Goal: Task Accomplishment & Management: Complete application form

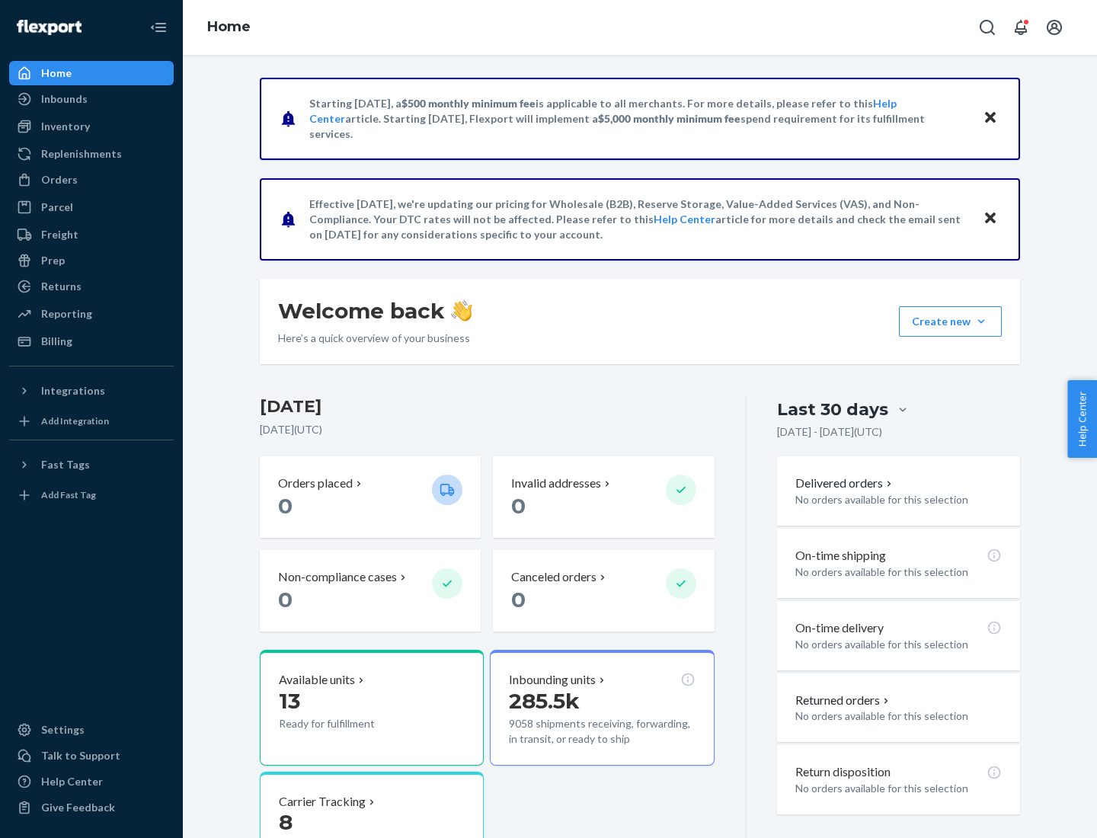
click at [981, 321] on button "Create new Create new inbound Create new order Create new product" at bounding box center [950, 321] width 103 height 30
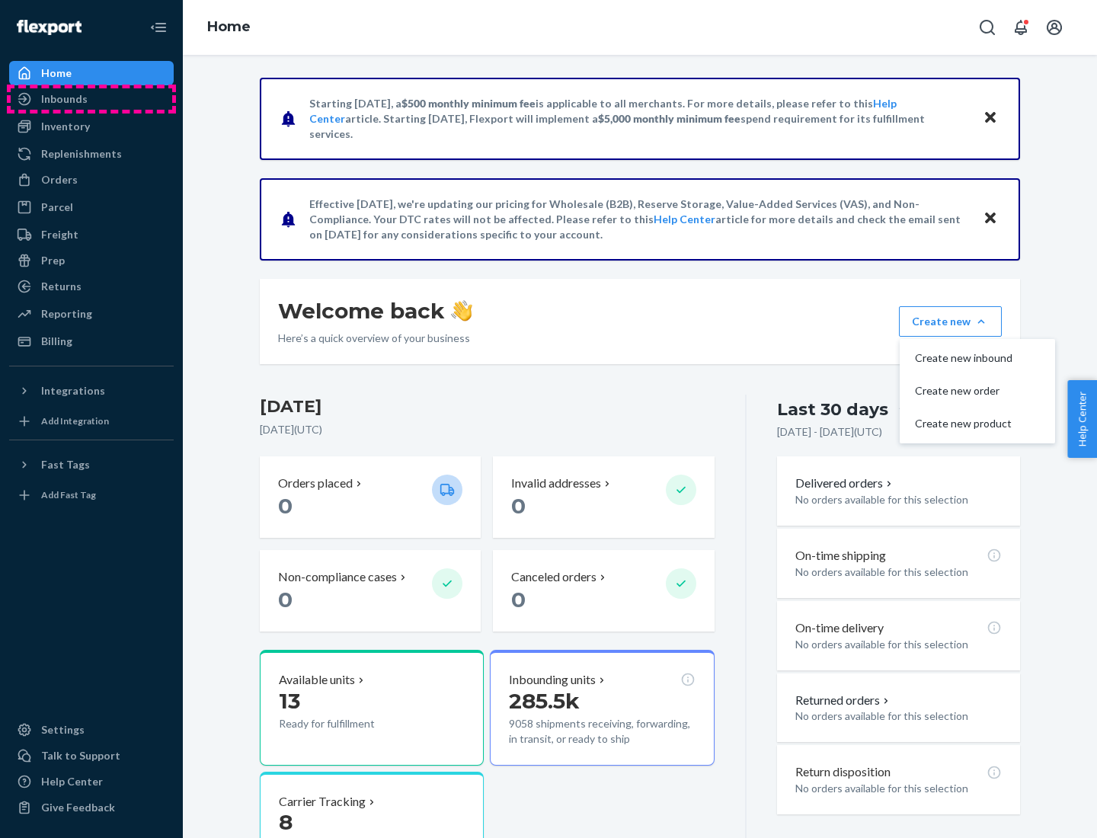
click at [91, 99] on div "Inbounds" at bounding box center [91, 98] width 161 height 21
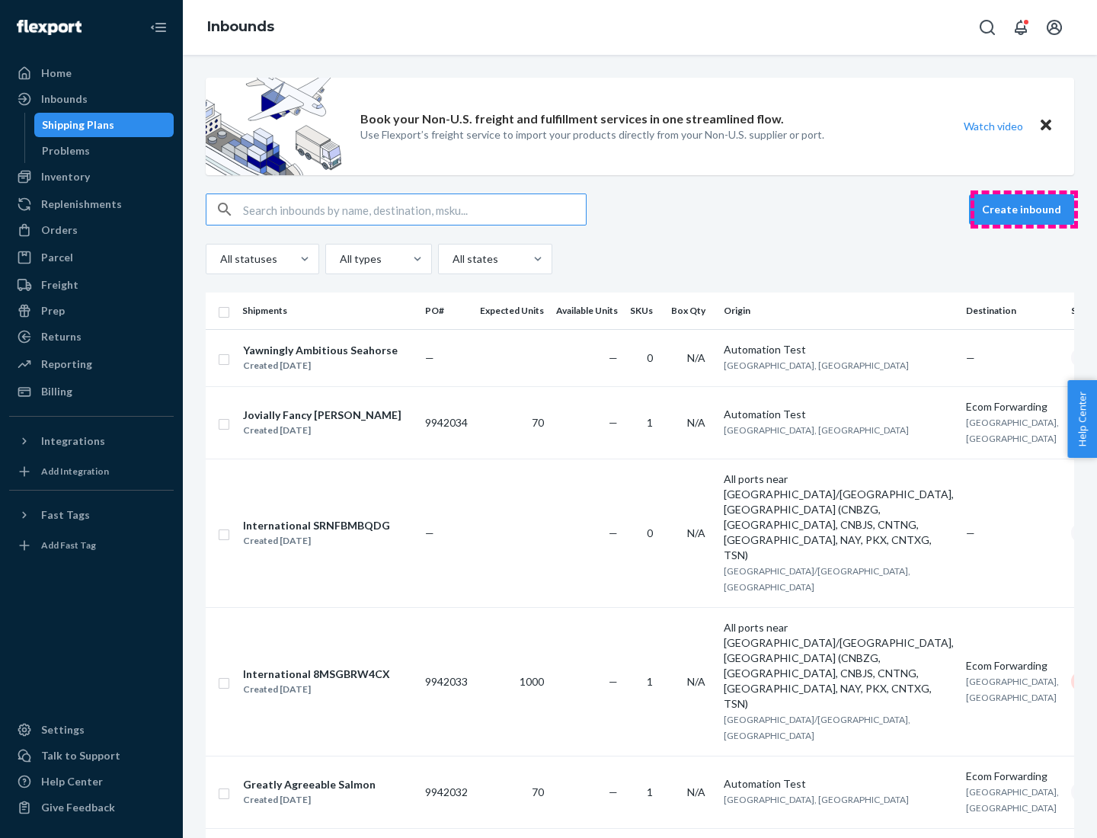
click at [1024, 209] on button "Create inbound" at bounding box center [1021, 209] width 105 height 30
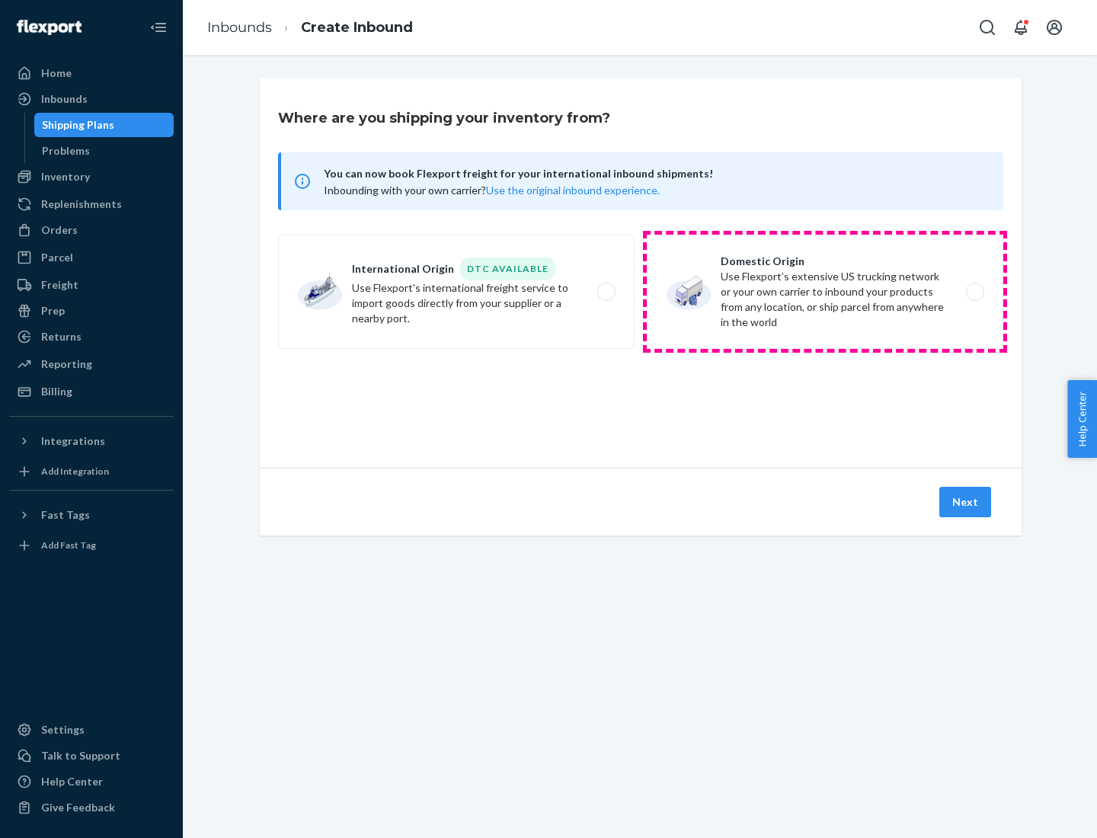
click at [825, 292] on label "Domestic Origin Use Flexport’s extensive US trucking network or your own carrie…" at bounding box center [825, 292] width 356 height 114
click at [974, 292] on input "Domestic Origin Use Flexport’s extensive US trucking network or your own carrie…" at bounding box center [979, 292] width 10 height 10
radio input "true"
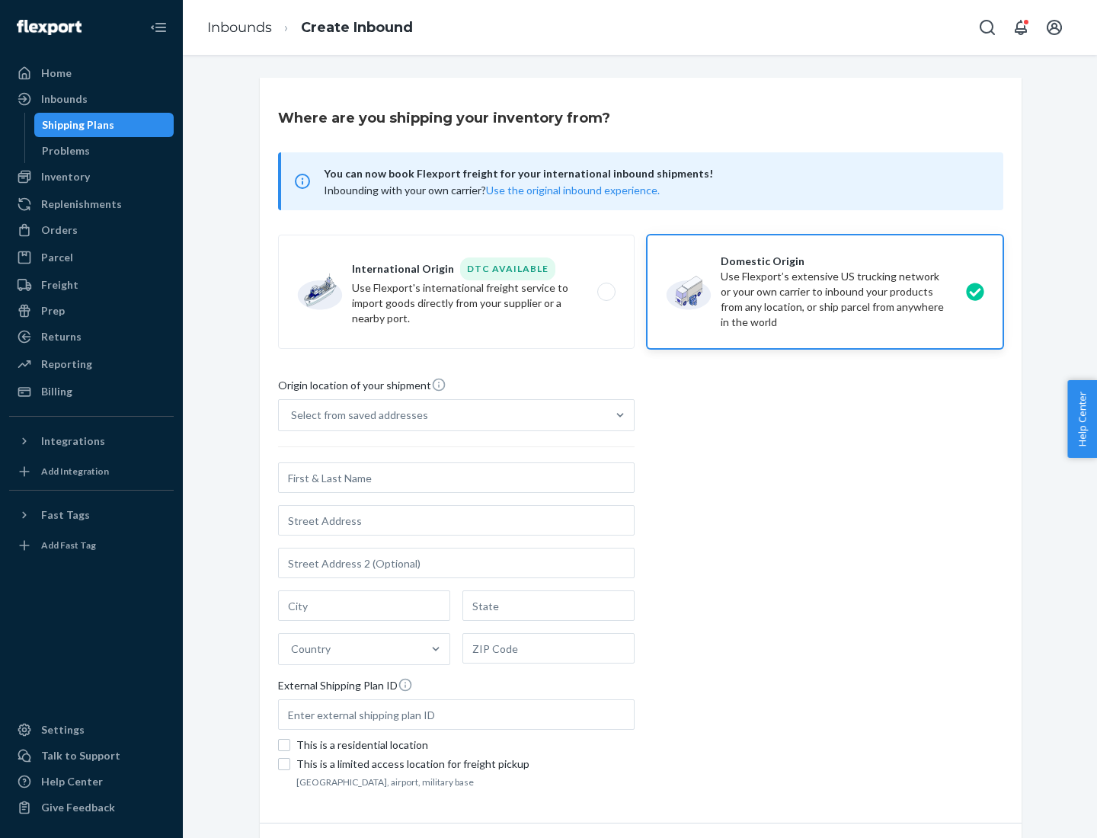
click at [356, 415] on div "Select from saved addresses" at bounding box center [359, 415] width 137 height 15
click at [293, 415] on input "Select from saved addresses" at bounding box center [292, 415] width 2 height 15
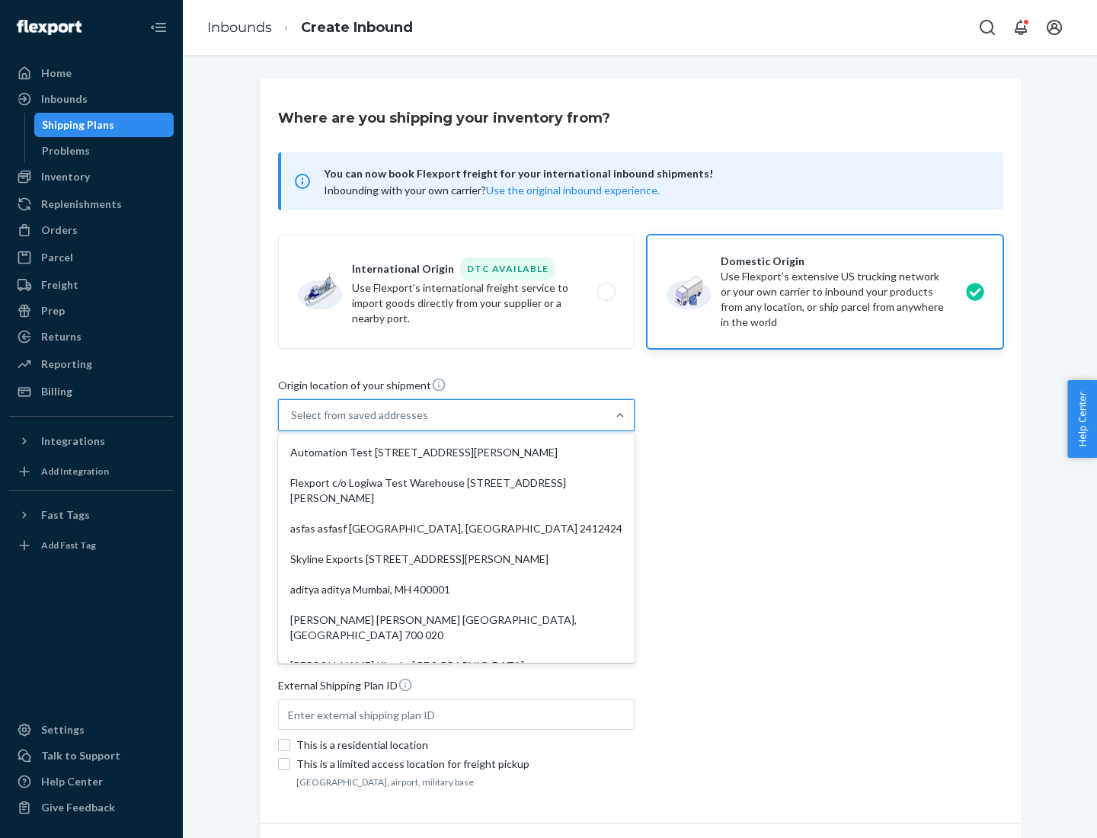
scroll to position [6, 0]
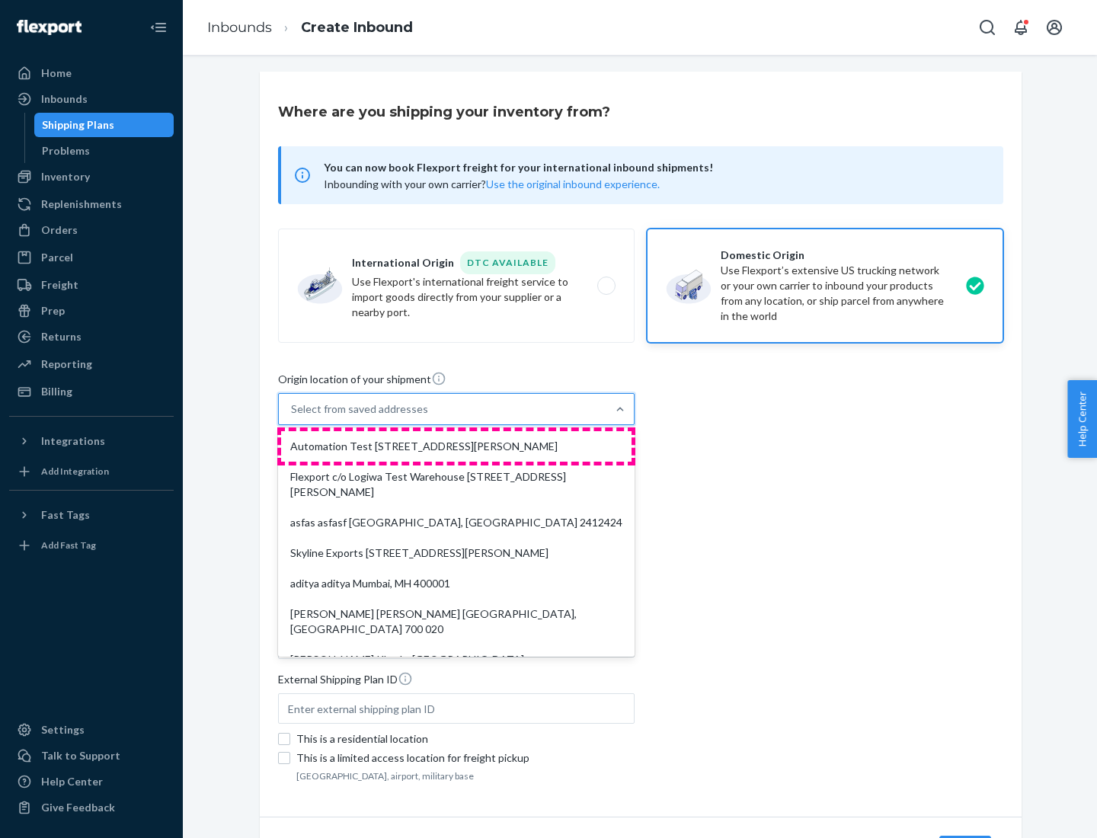
click at [456, 446] on div "Automation Test [STREET_ADDRESS][PERSON_NAME]" at bounding box center [456, 446] width 350 height 30
click at [293, 417] on input "option Automation Test [STREET_ADDRESS][PERSON_NAME]. 9 results available. Use …" at bounding box center [292, 408] width 2 height 15
type input "Automation Test"
type input "9th Floor"
type input "[GEOGRAPHIC_DATA]"
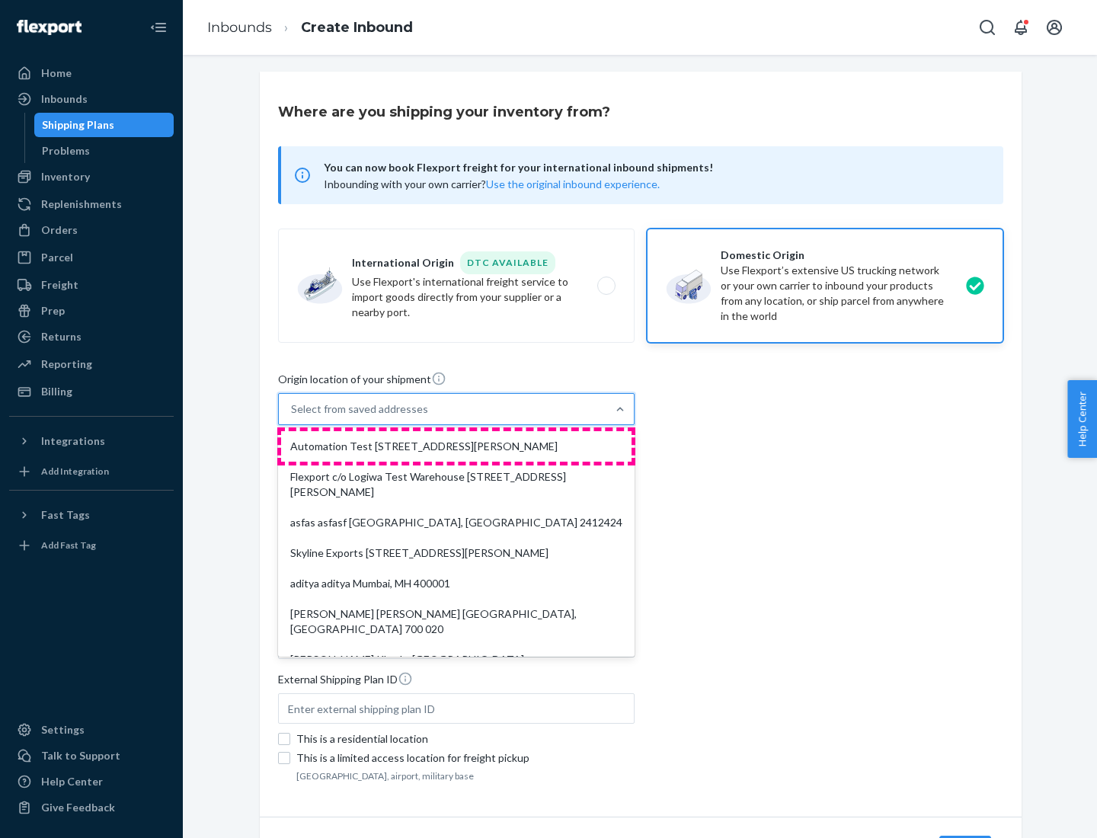
type input "CA"
type input "94104"
type input "[STREET_ADDRESS][PERSON_NAME]"
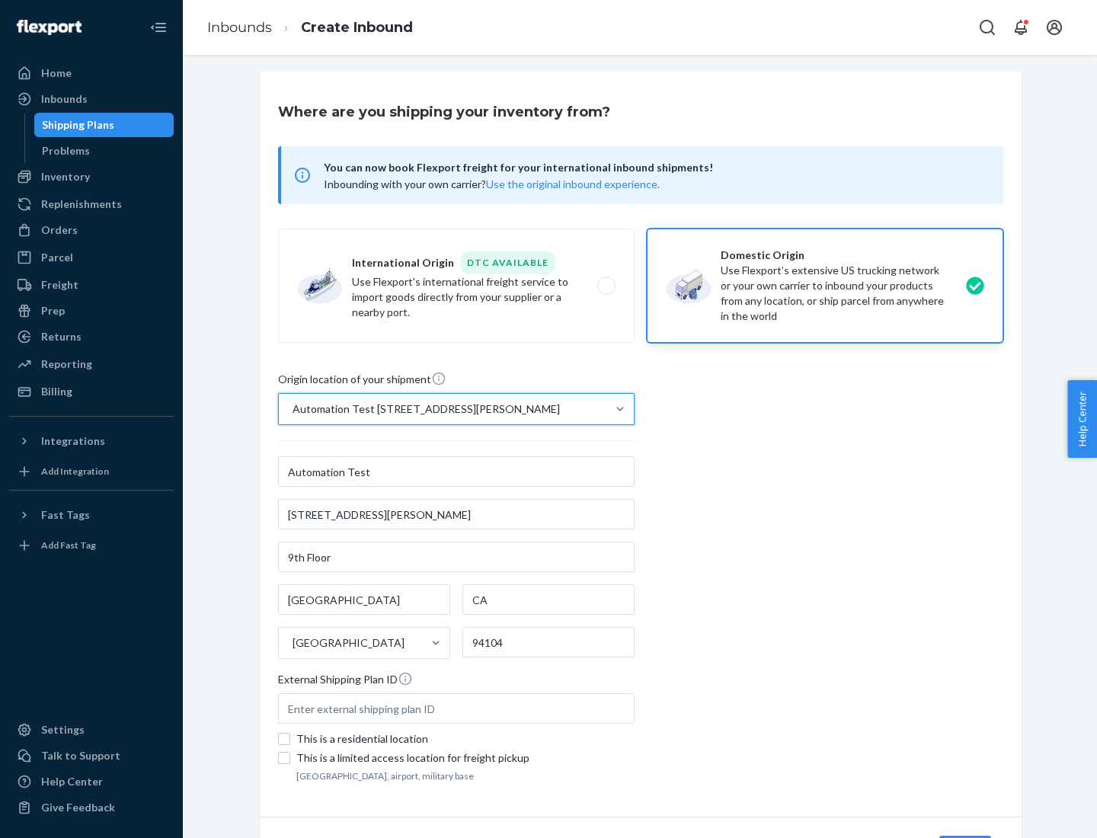
scroll to position [89, 0]
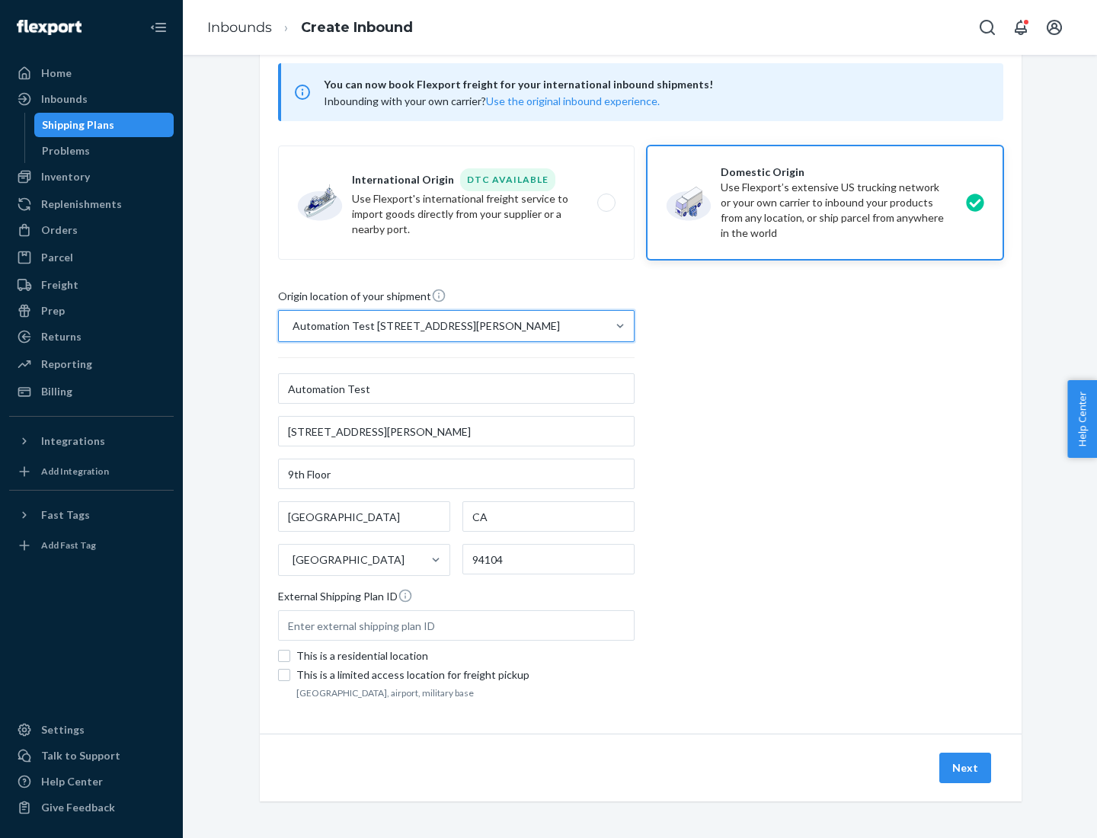
click at [966, 768] on button "Next" at bounding box center [965, 768] width 52 height 30
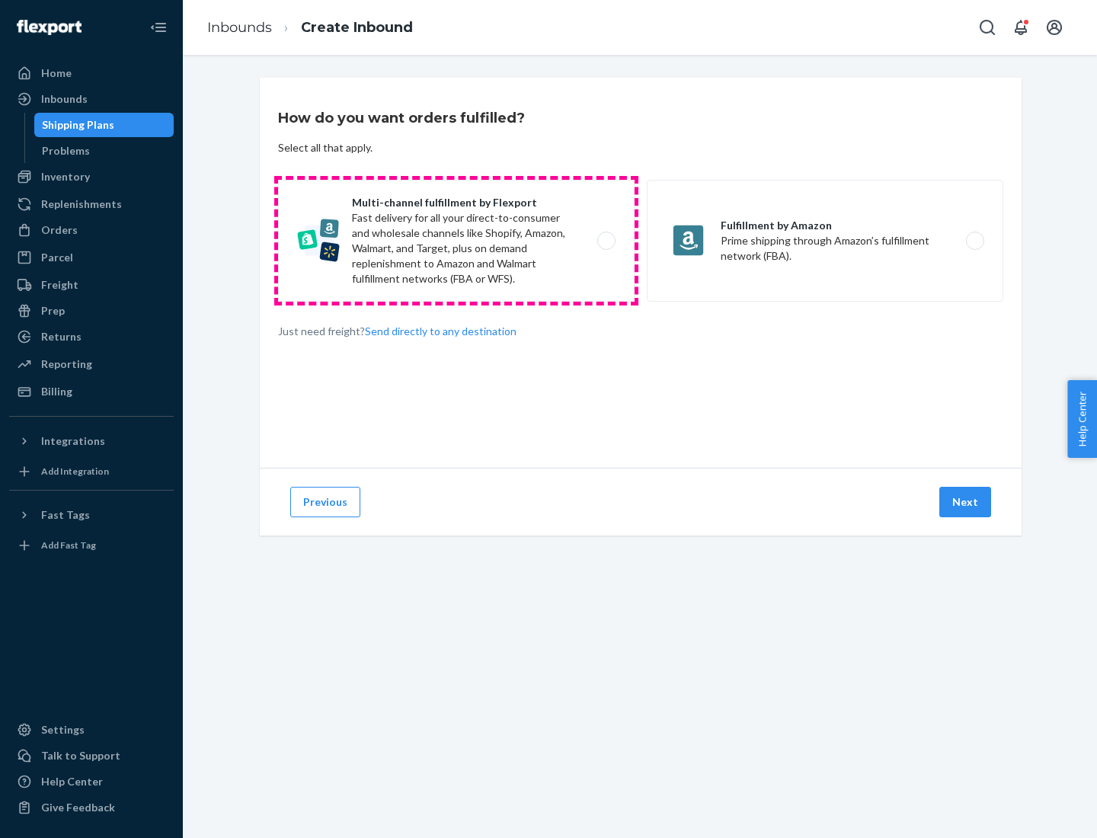
click at [456, 241] on label "Multi-channel fulfillment by Flexport Fast delivery for all your direct-to-cons…" at bounding box center [456, 241] width 356 height 122
click at [606, 241] on input "Multi-channel fulfillment by Flexport Fast delivery for all your direct-to-cons…" at bounding box center [611, 241] width 10 height 10
radio input "true"
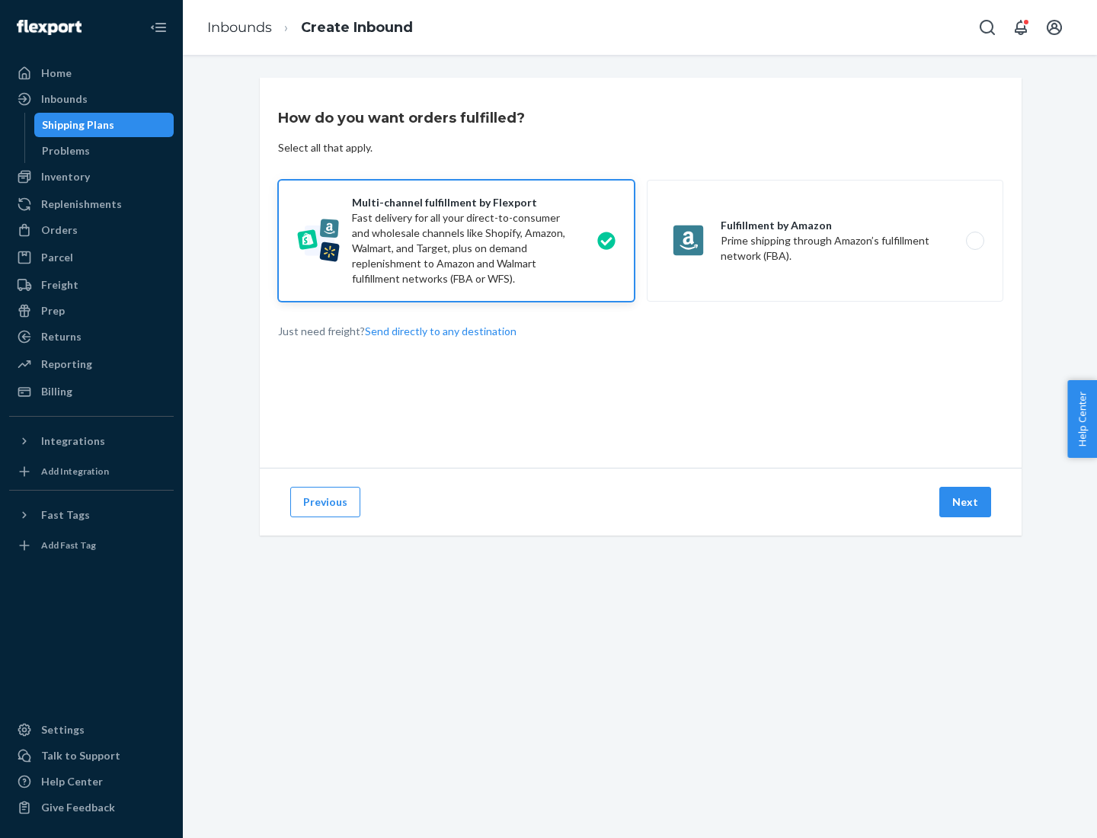
click at [966, 502] on button "Next" at bounding box center [965, 502] width 52 height 30
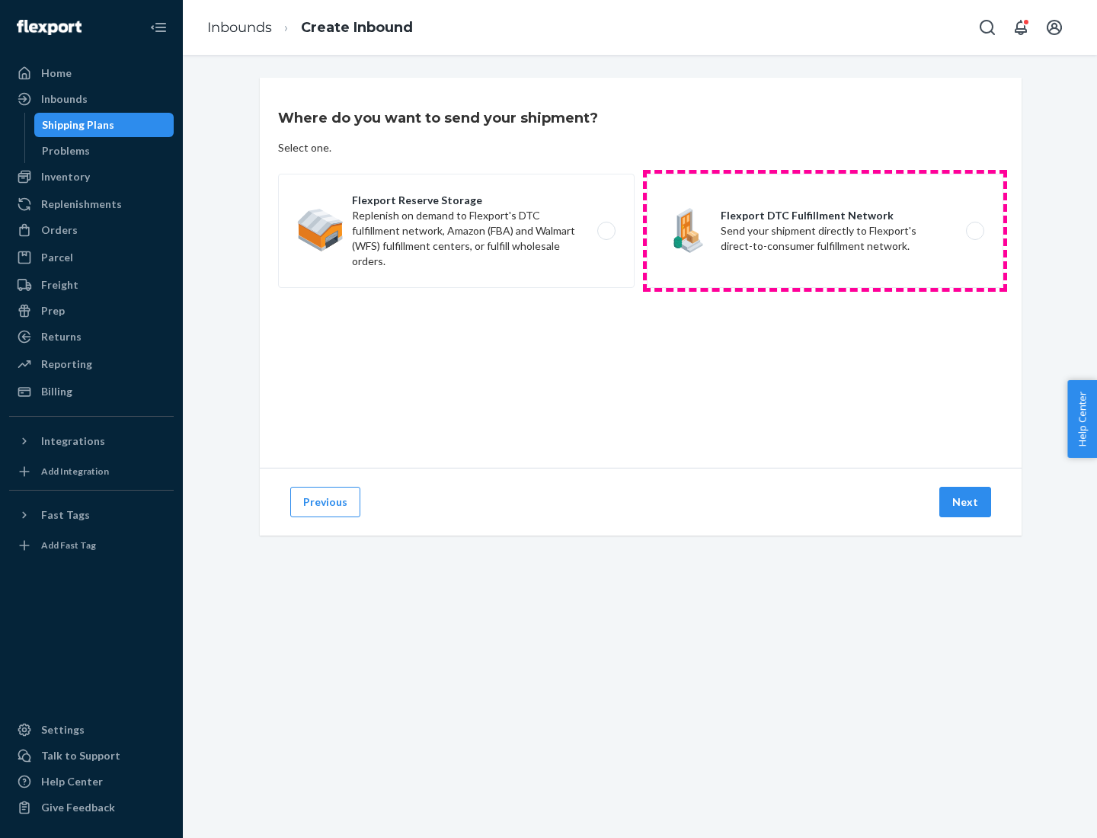
click at [825, 231] on label "Flexport DTC Fulfillment Network Send your shipment directly to Flexport's dire…" at bounding box center [825, 231] width 356 height 114
click at [974, 231] on input "Flexport DTC Fulfillment Network Send your shipment directly to Flexport's dire…" at bounding box center [979, 231] width 10 height 10
radio input "true"
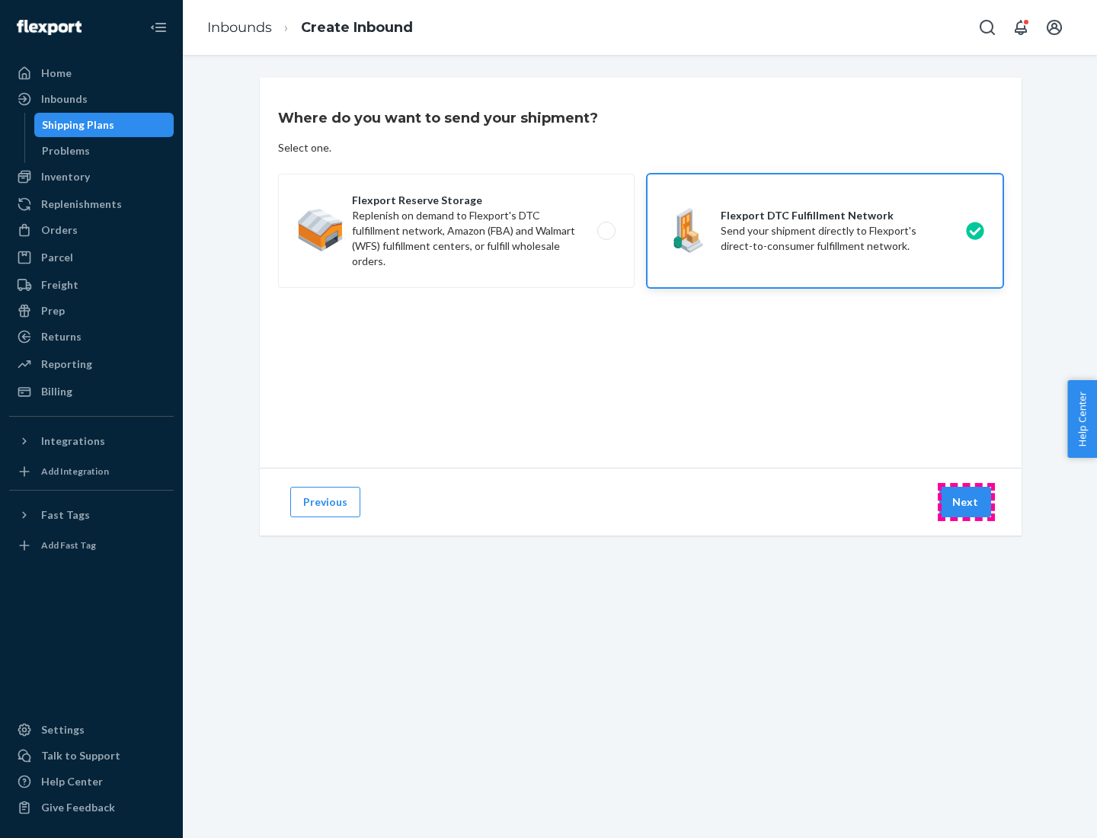
click at [966, 502] on button "Next" at bounding box center [965, 502] width 52 height 30
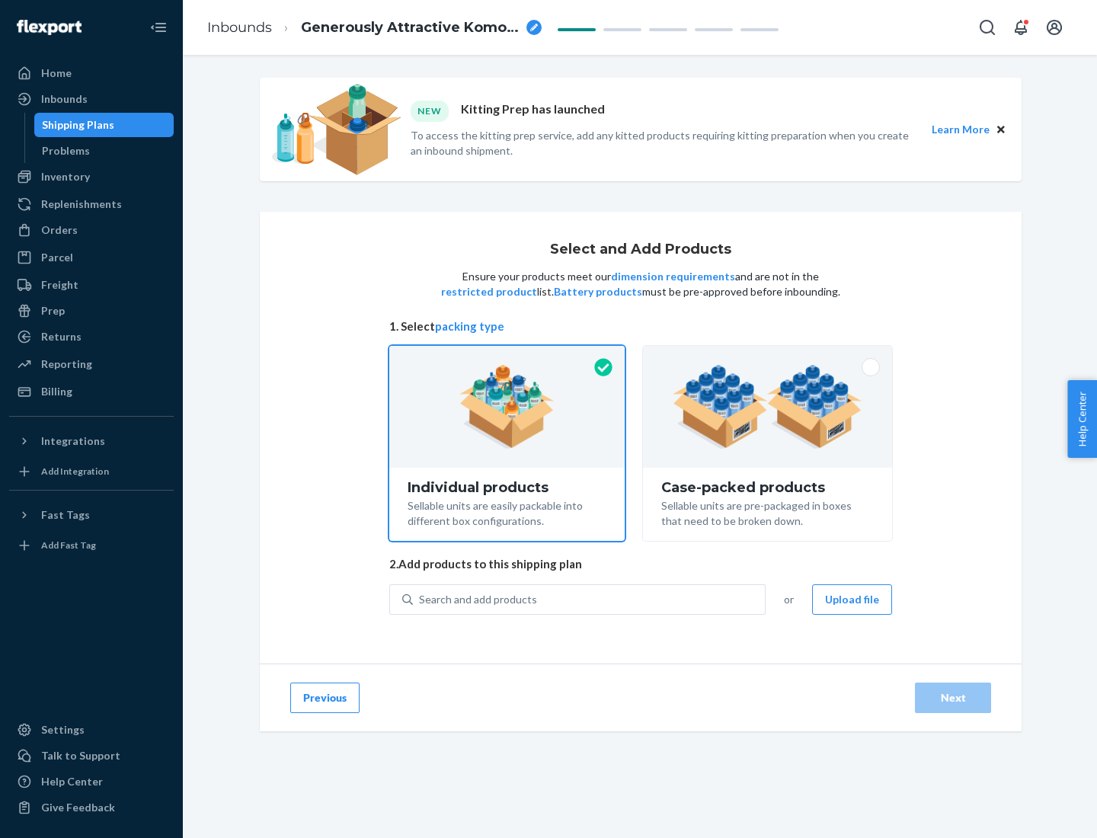
click at [768, 407] on img at bounding box center [768, 407] width 190 height 84
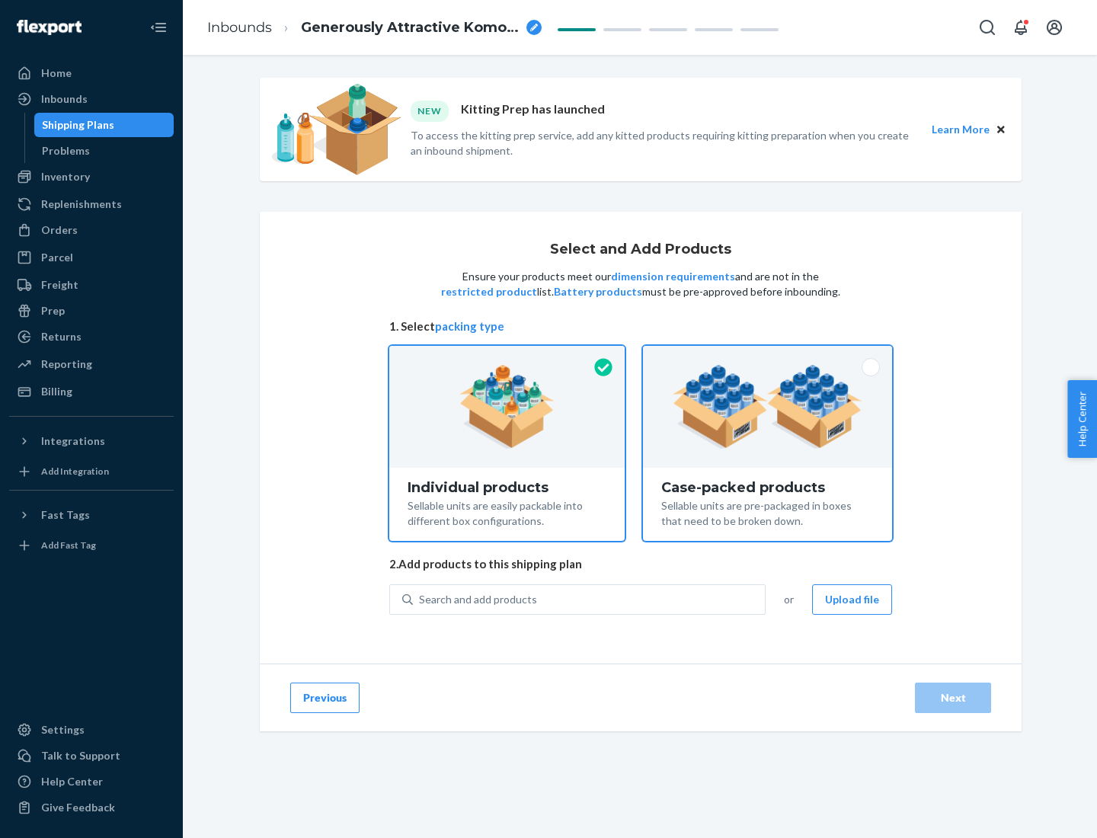
click at [768, 356] on input "Case-packed products Sellable units are pre-packaged in boxes that need to be b…" at bounding box center [768, 351] width 10 height 10
radio input "true"
radio input "false"
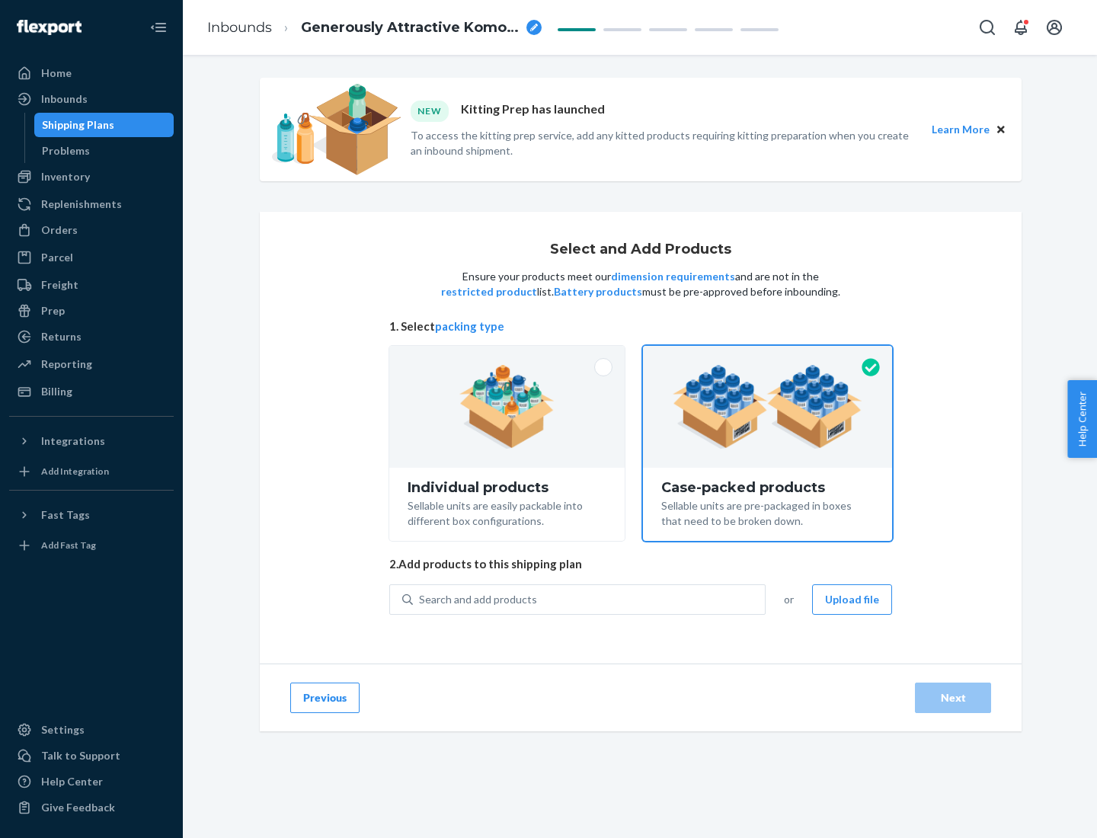
click at [590, 599] on div "Search and add products" at bounding box center [589, 599] width 352 height 27
click at [420, 599] on input "Search and add products" at bounding box center [420, 599] width 2 height 15
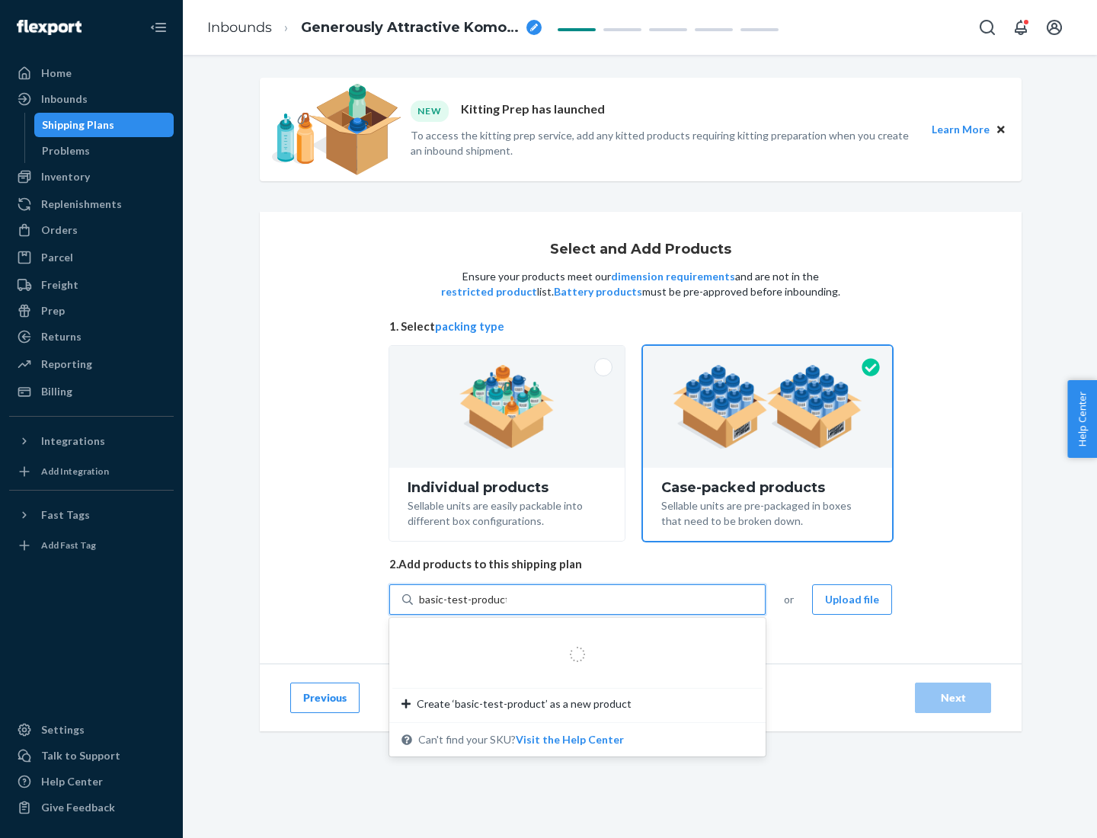
type input "basic-test-product-1"
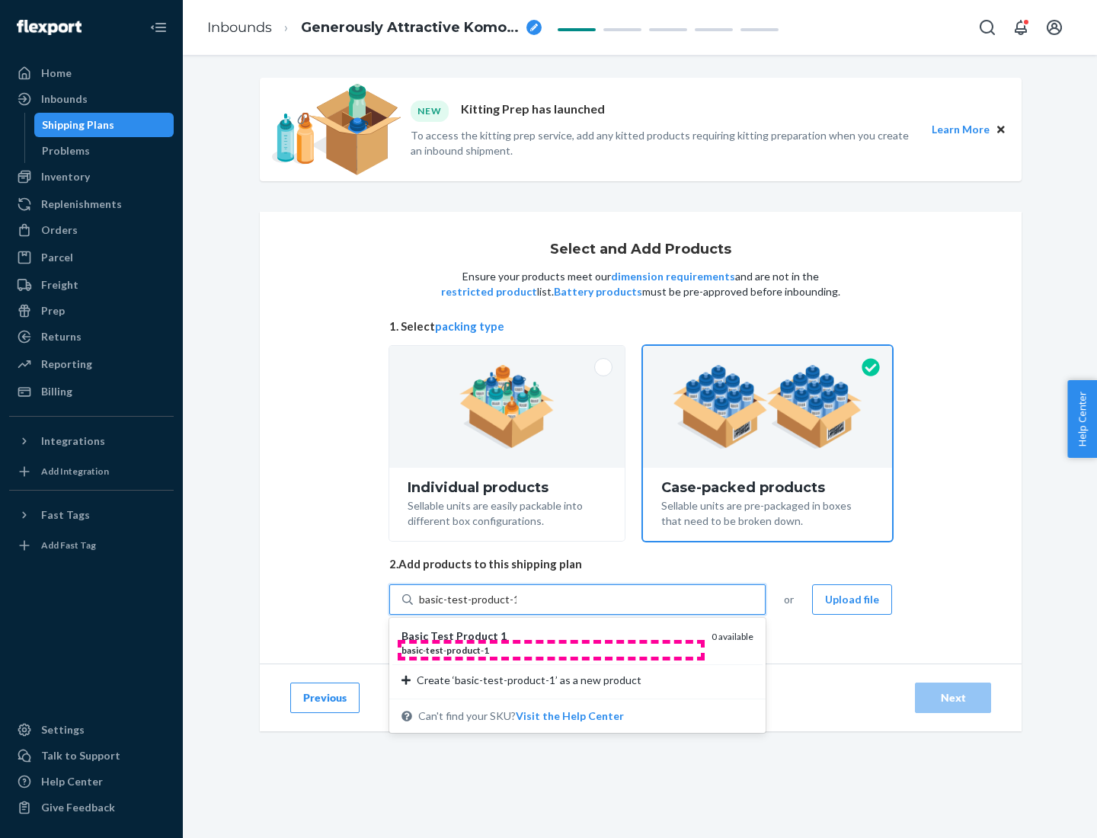
click at [551, 650] on div "basic - test - product - 1" at bounding box center [550, 650] width 298 height 13
click at [516, 607] on input "basic-test-product-1" at bounding box center [468, 599] width 98 height 15
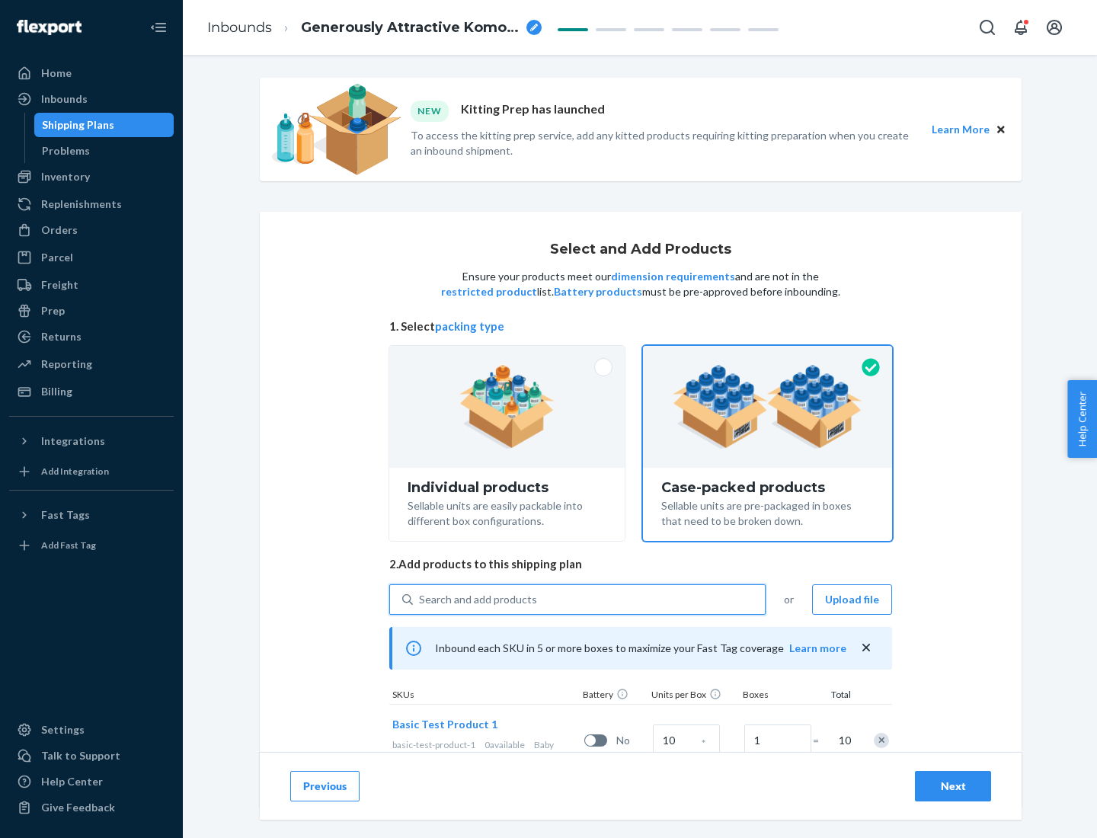
scroll to position [55, 0]
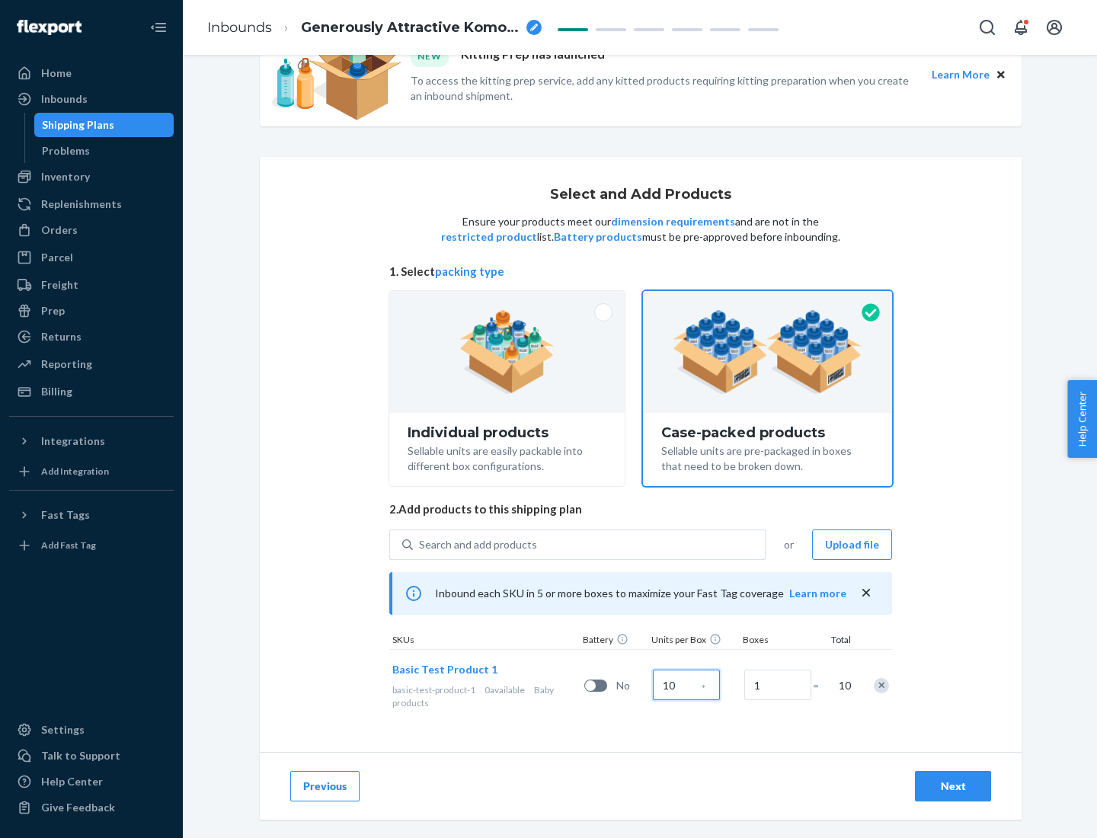
type input "10"
type input "7"
click at [953, 786] on div "Next" at bounding box center [953, 786] width 50 height 15
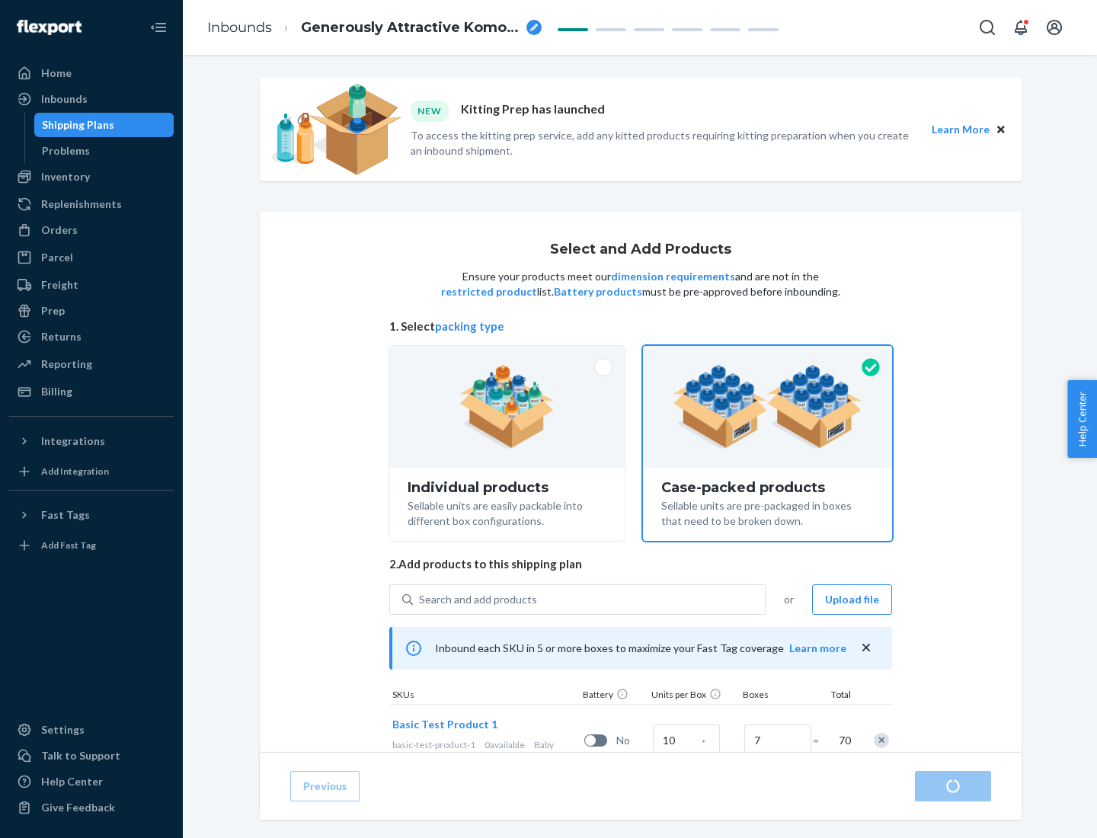
radio input "true"
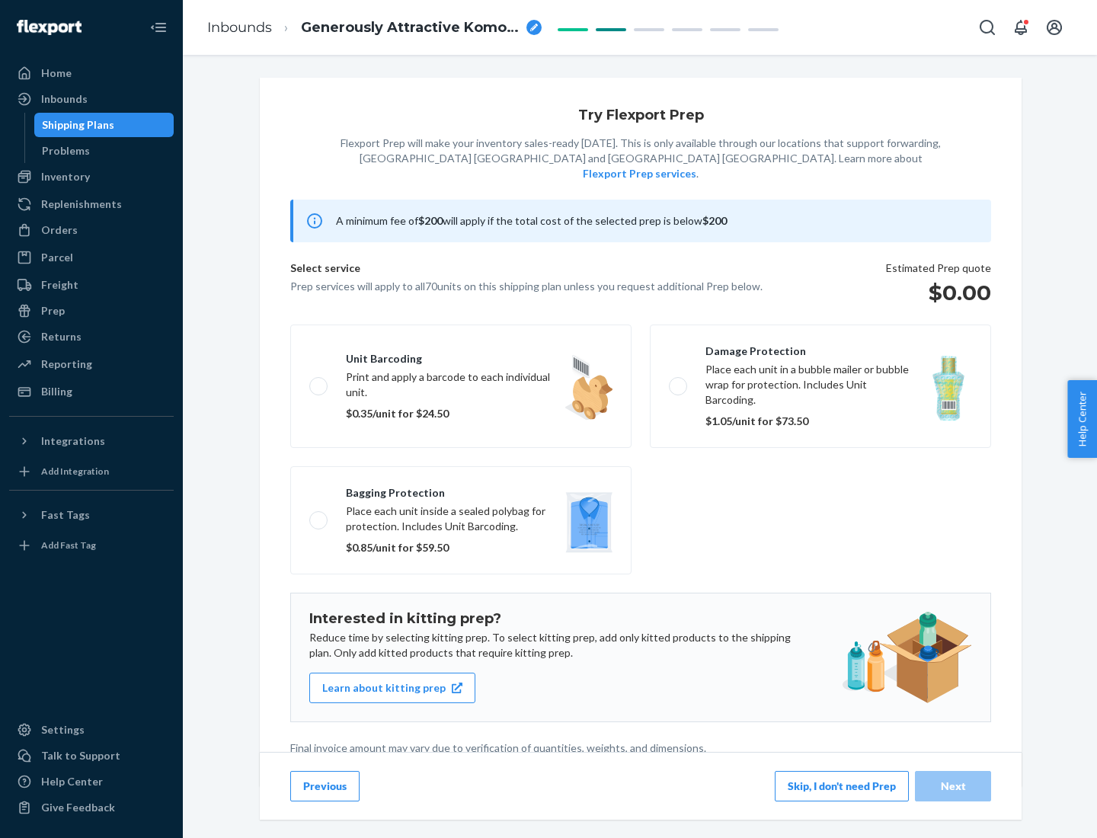
scroll to position [4, 0]
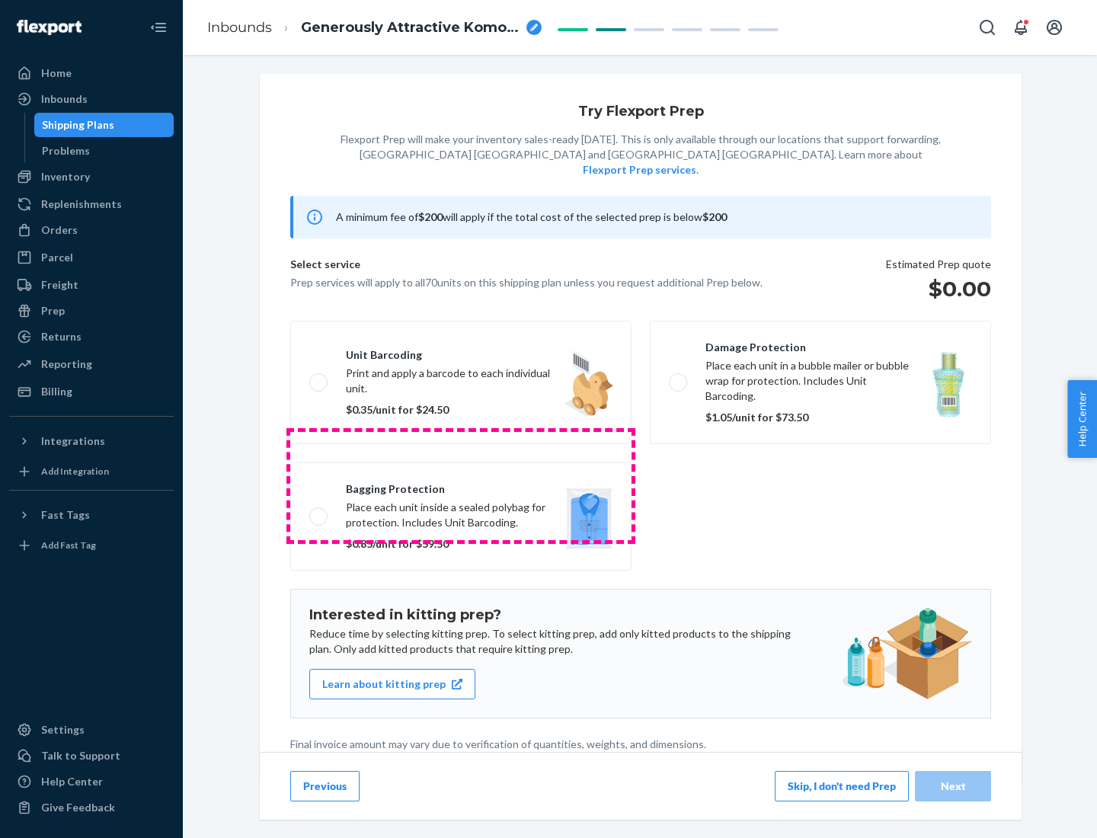
click at [461, 485] on label "Bagging protection Place each unit inside a sealed polybag for protection. Incl…" at bounding box center [460, 516] width 341 height 108
click at [319, 511] on input "Bagging protection Place each unit inside a sealed polybag for protection. Incl…" at bounding box center [314, 516] width 10 height 10
checkbox input "true"
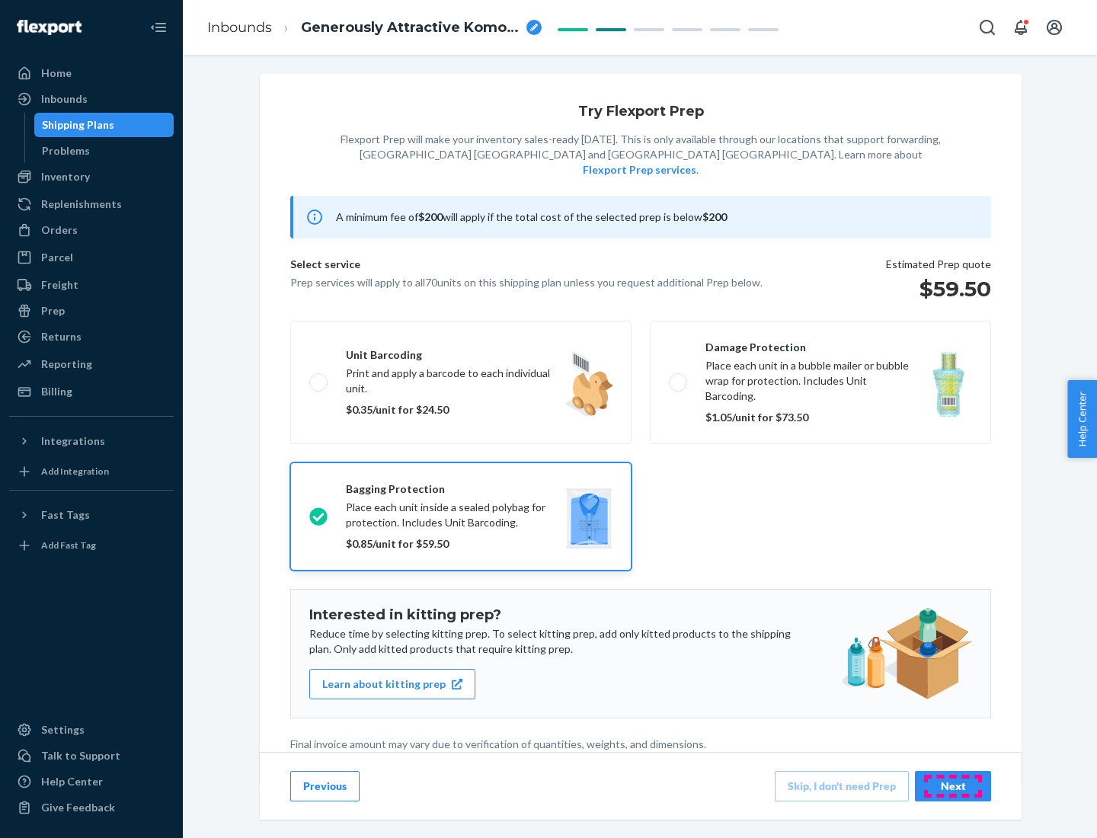
click at [953, 785] on div "Next" at bounding box center [953, 786] width 50 height 15
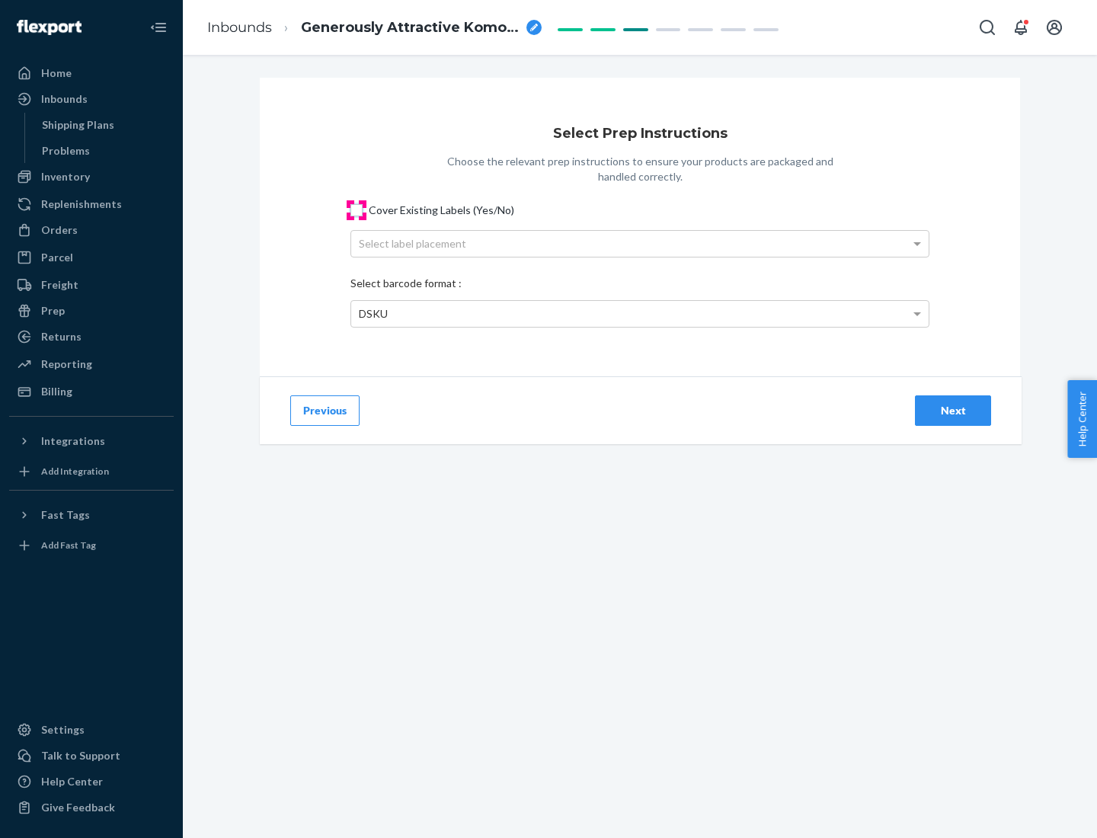
click at [356, 209] on input "Cover Existing Labels (Yes/No)" at bounding box center [356, 210] width 12 height 12
checkbox input "true"
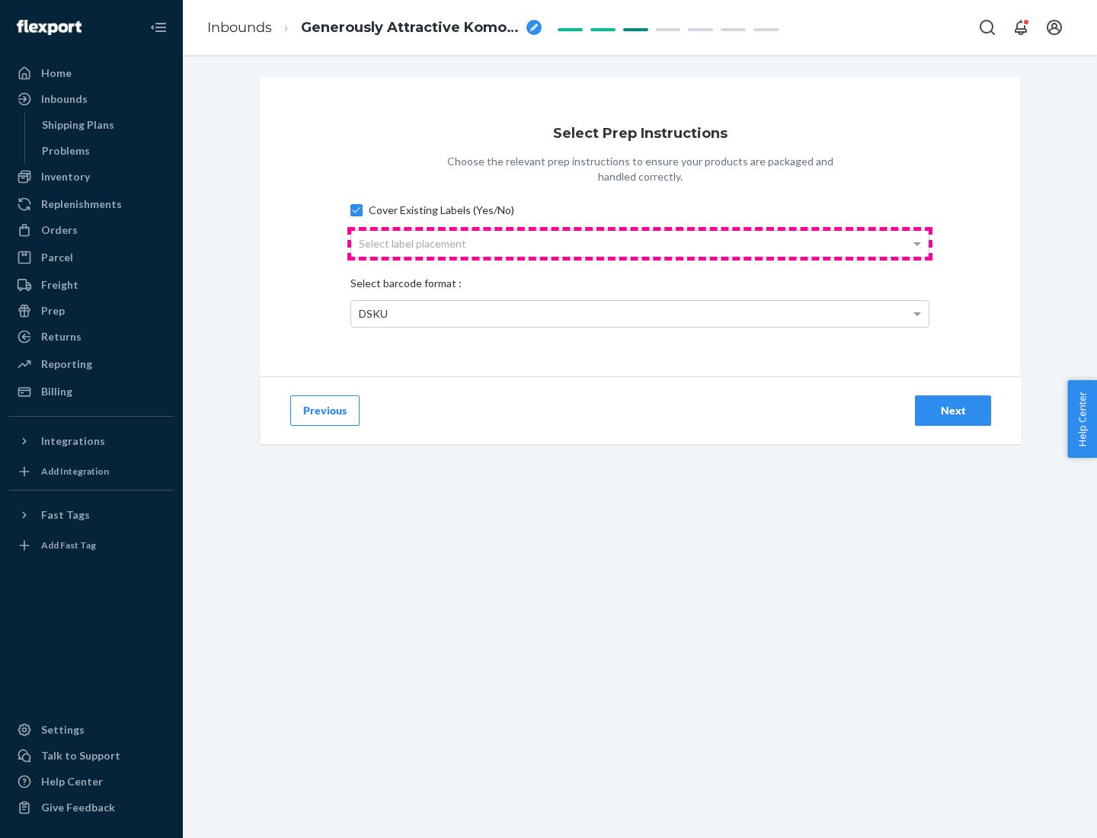
click at [640, 243] on div "Select label placement" at bounding box center [639, 244] width 577 height 26
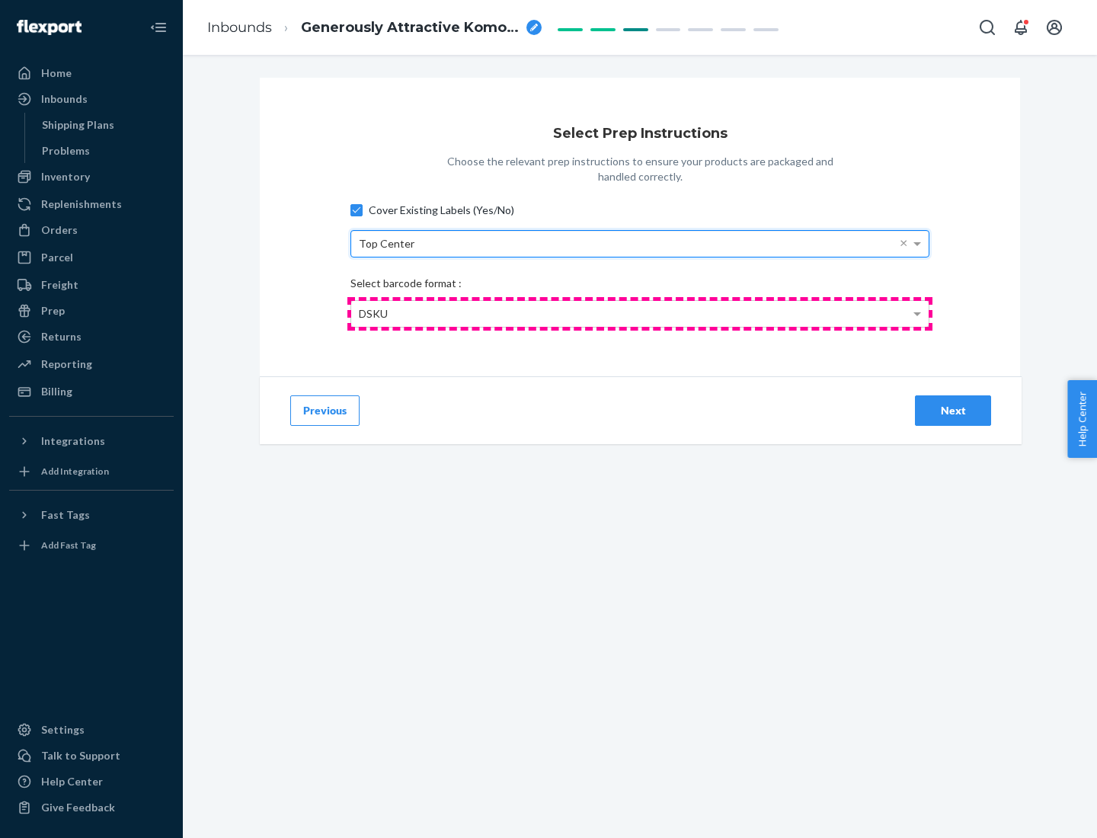
click at [640, 313] on div "DSKU" at bounding box center [639, 314] width 577 height 26
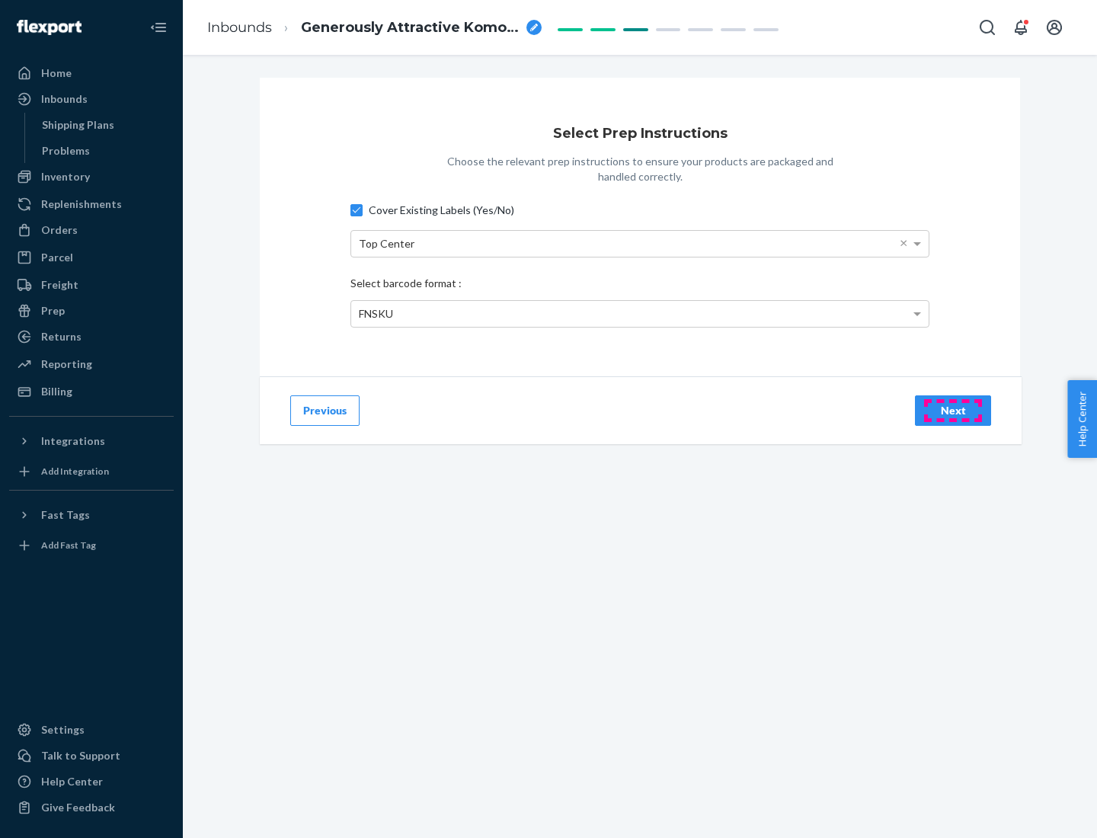
click at [953, 410] on div "Next" at bounding box center [953, 410] width 50 height 15
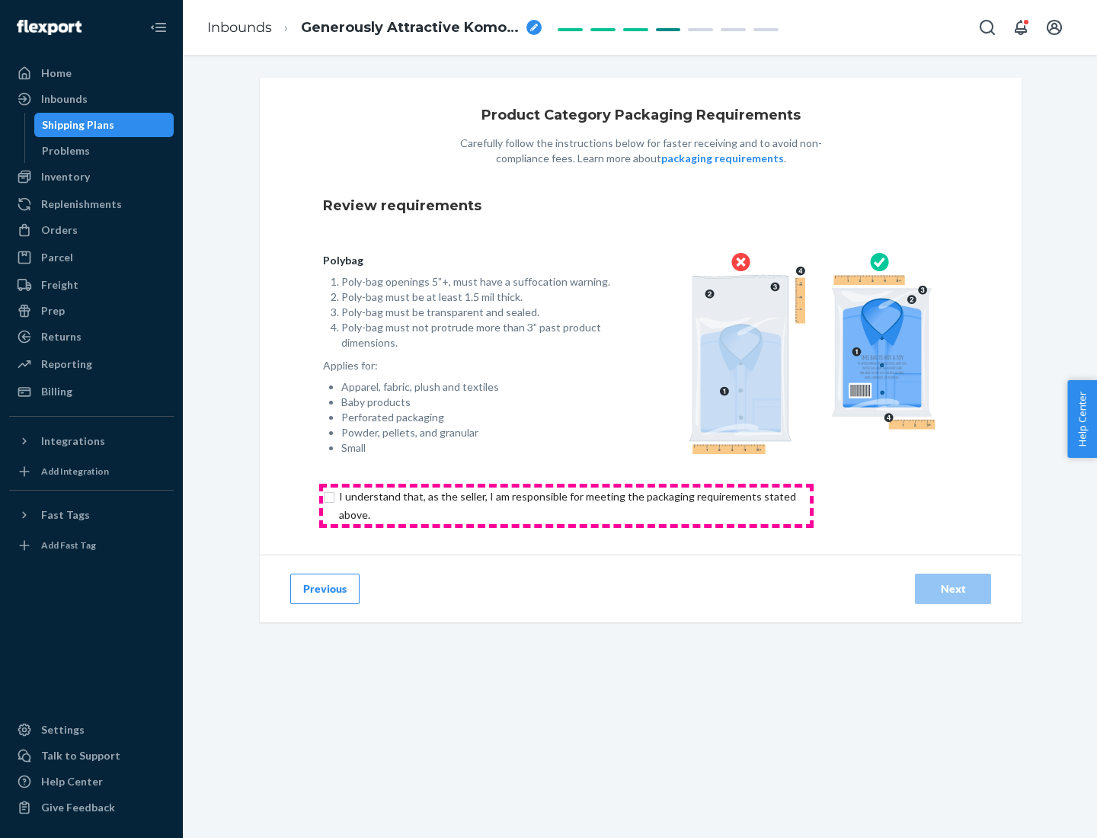
click at [566, 505] on input "checkbox" at bounding box center [576, 506] width 507 height 37
checkbox input "true"
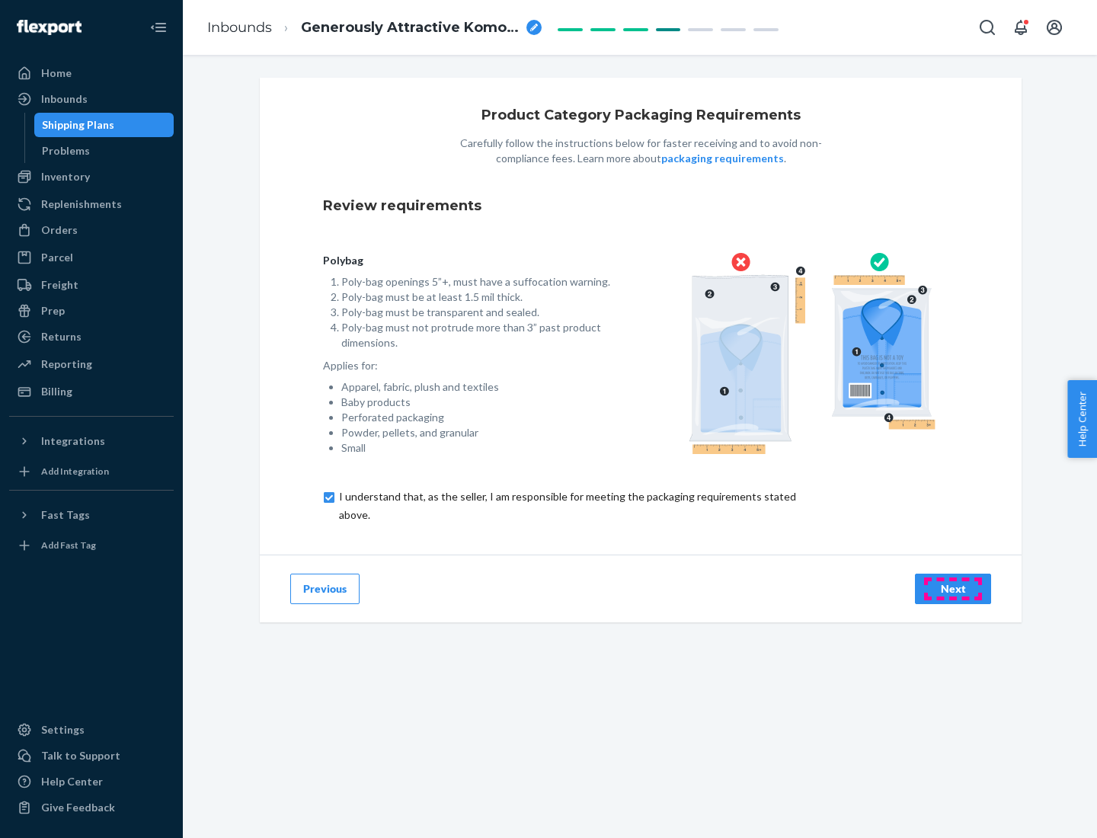
click at [953, 588] on div "Next" at bounding box center [953, 588] width 50 height 15
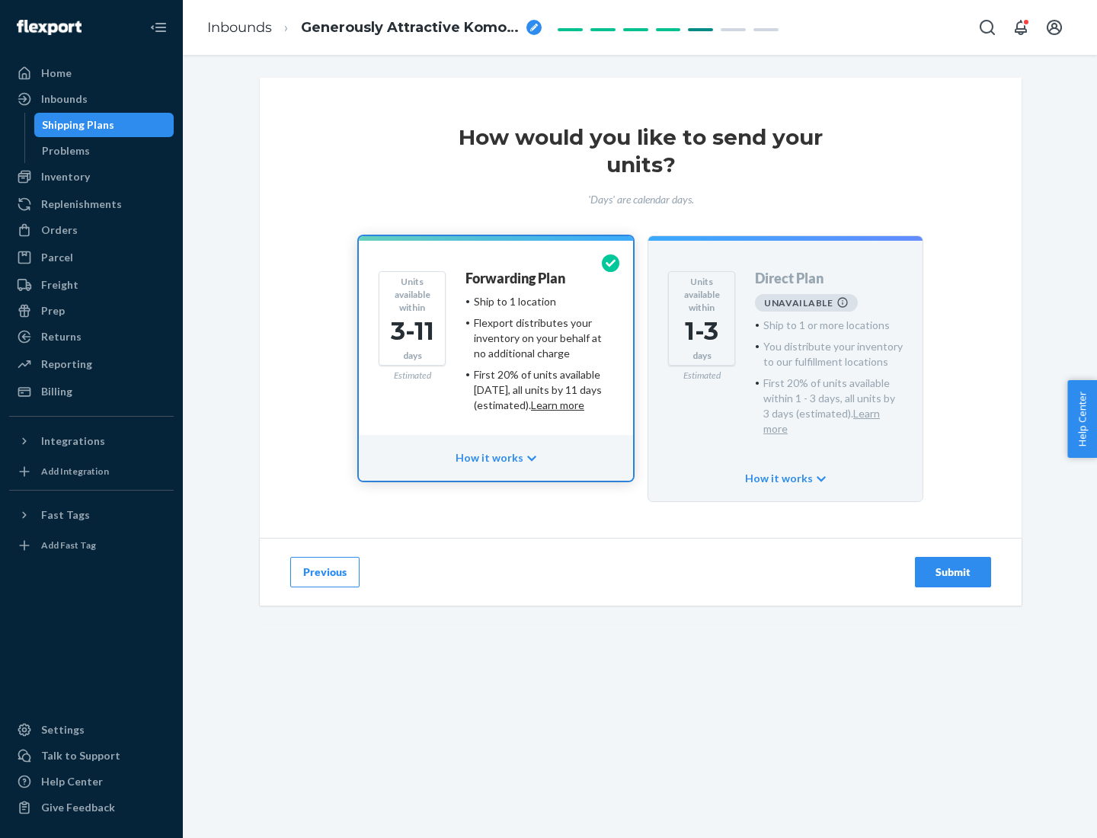
click at [516, 278] on h4 "Forwarding Plan" at bounding box center [515, 278] width 100 height 15
click at [953, 564] on div "Submit" at bounding box center [953, 571] width 50 height 15
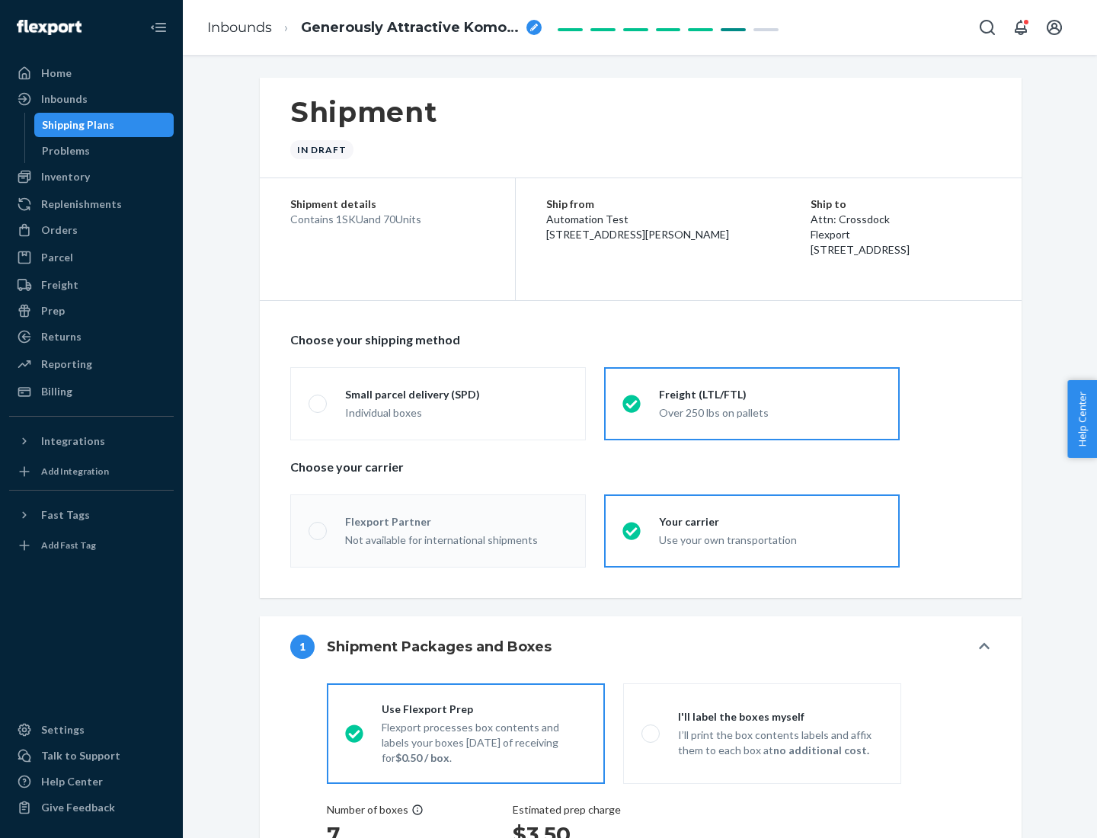
radio input "true"
radio input "false"
radio input "true"
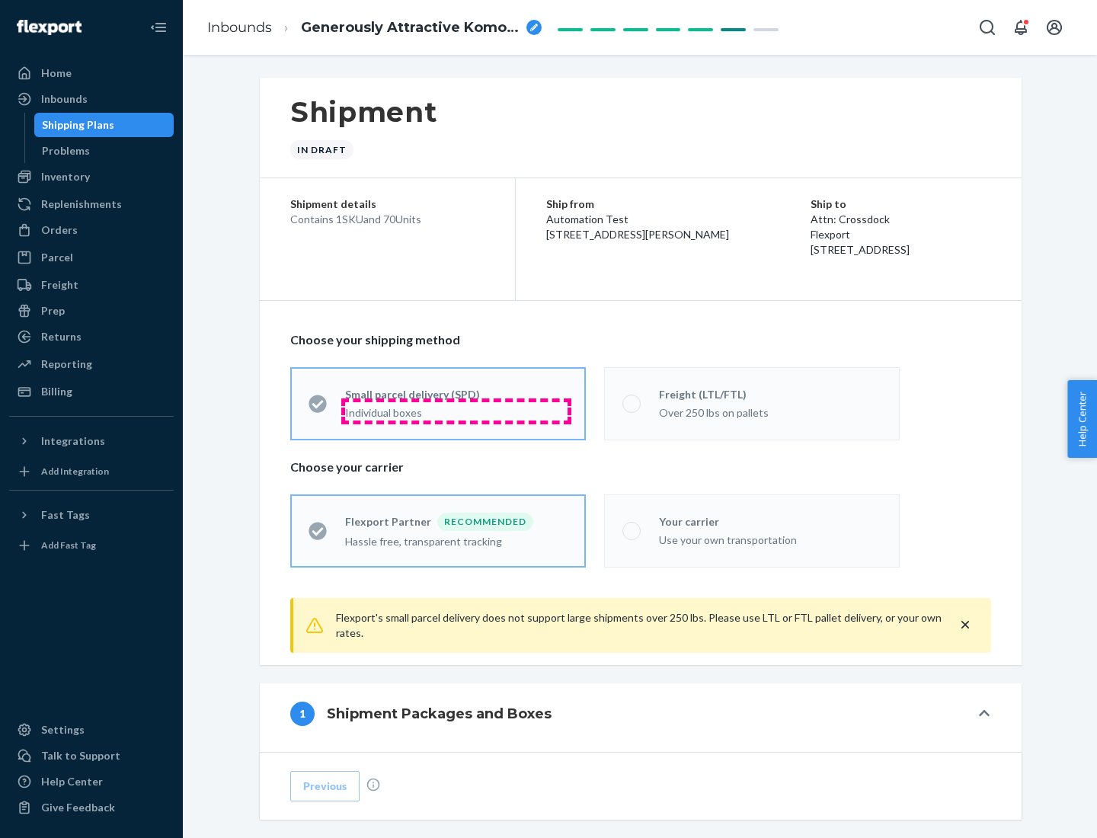
click at [456, 411] on div "Individual boxes" at bounding box center [456, 412] width 222 height 15
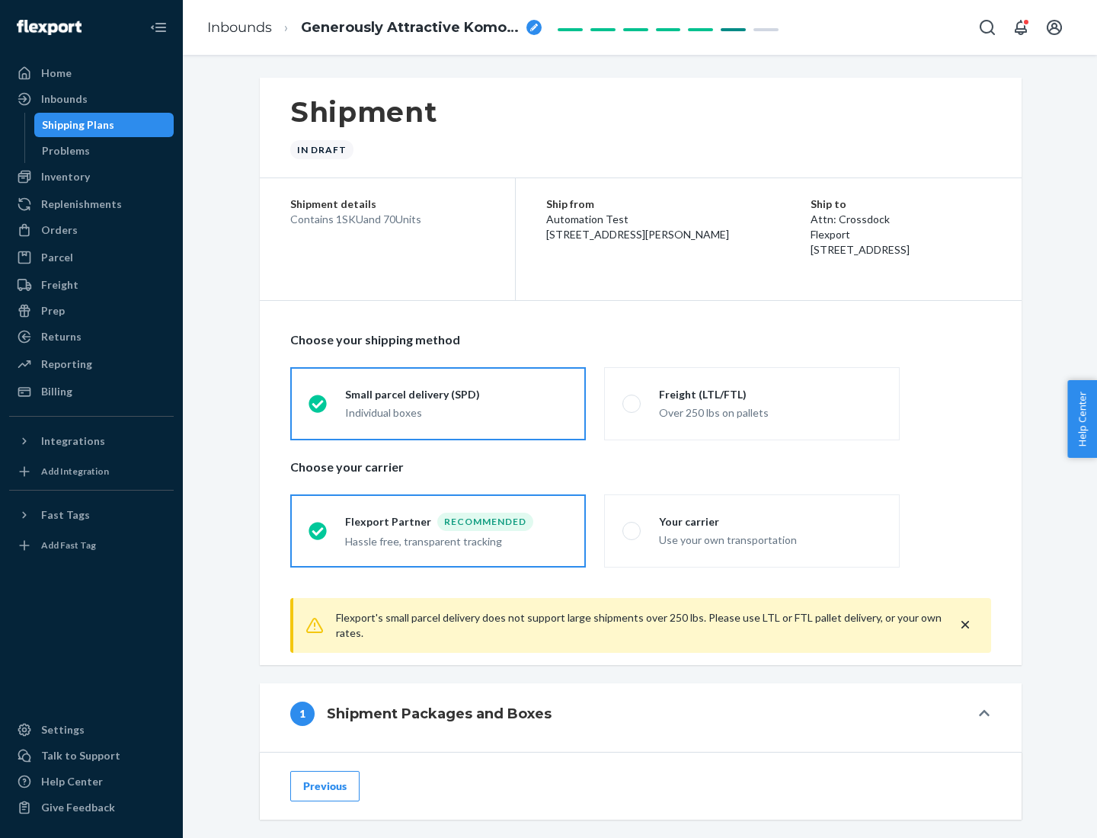
scroll to position [75, 0]
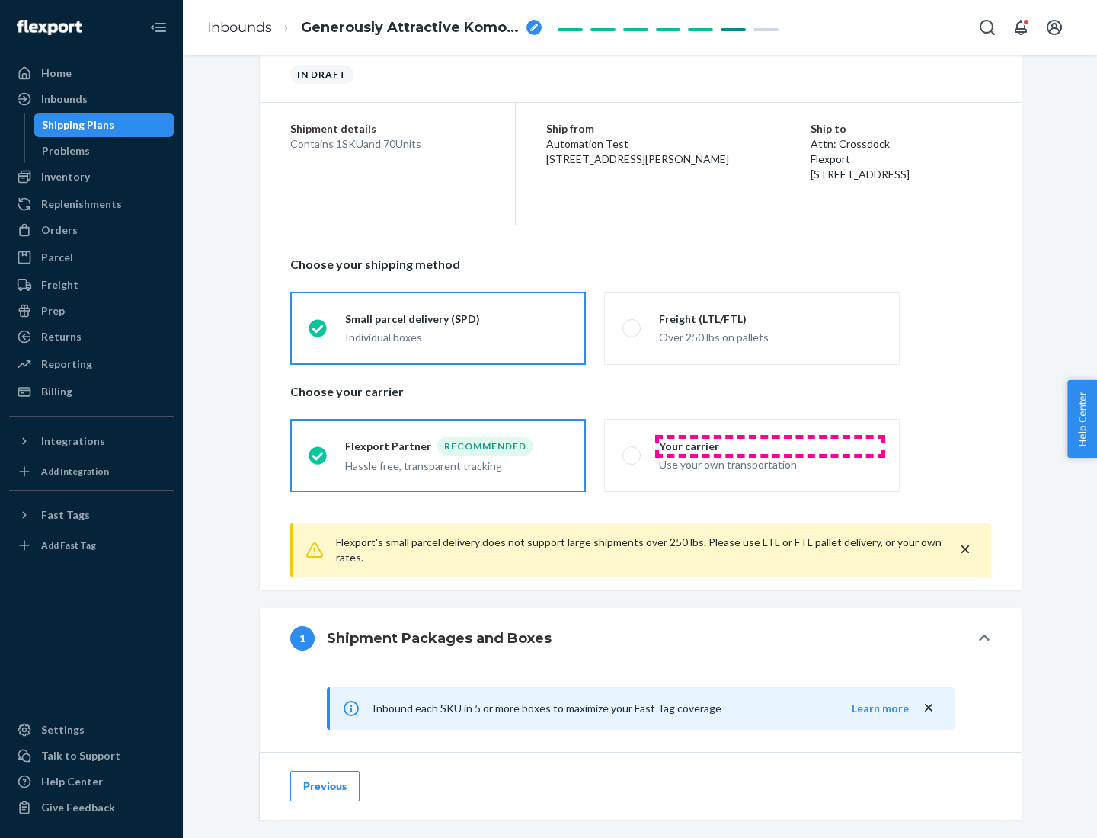
click at [770, 446] on div "Your carrier" at bounding box center [770, 446] width 222 height 15
click at [632, 450] on input "Your carrier Use your own transportation" at bounding box center [627, 455] width 10 height 10
radio input "true"
radio input "false"
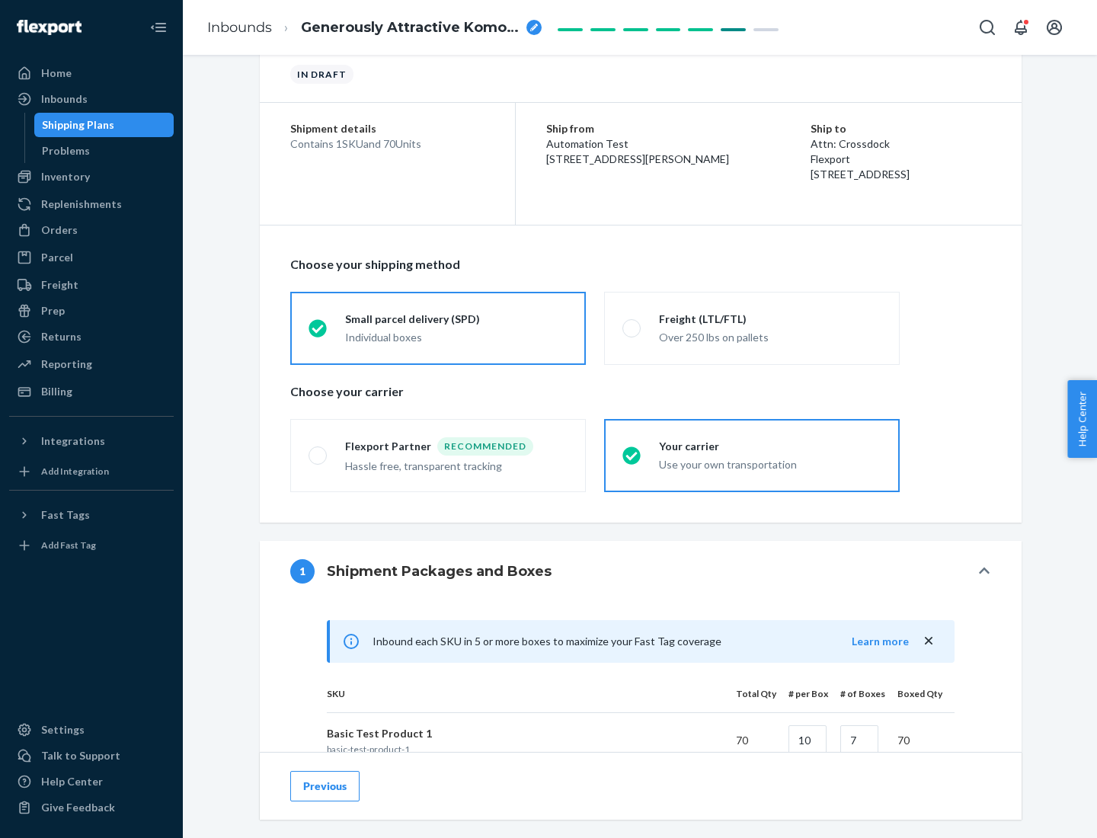
scroll to position [369, 0]
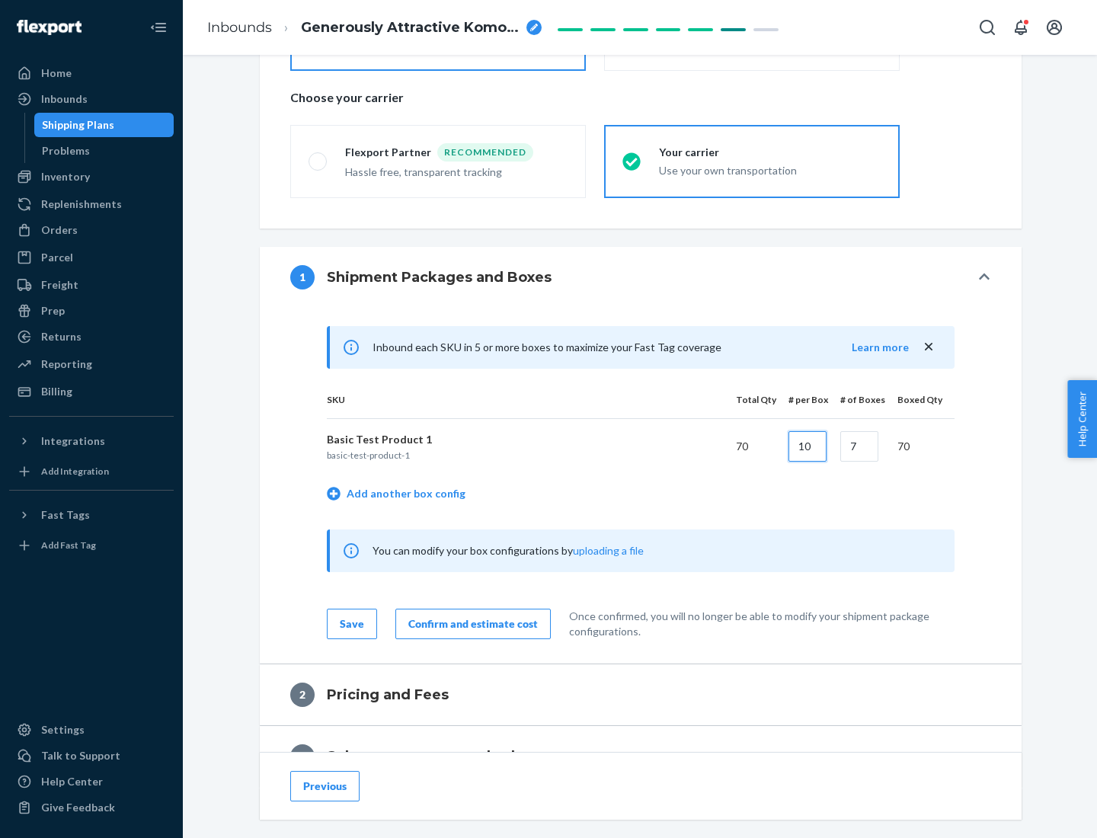
type input "10"
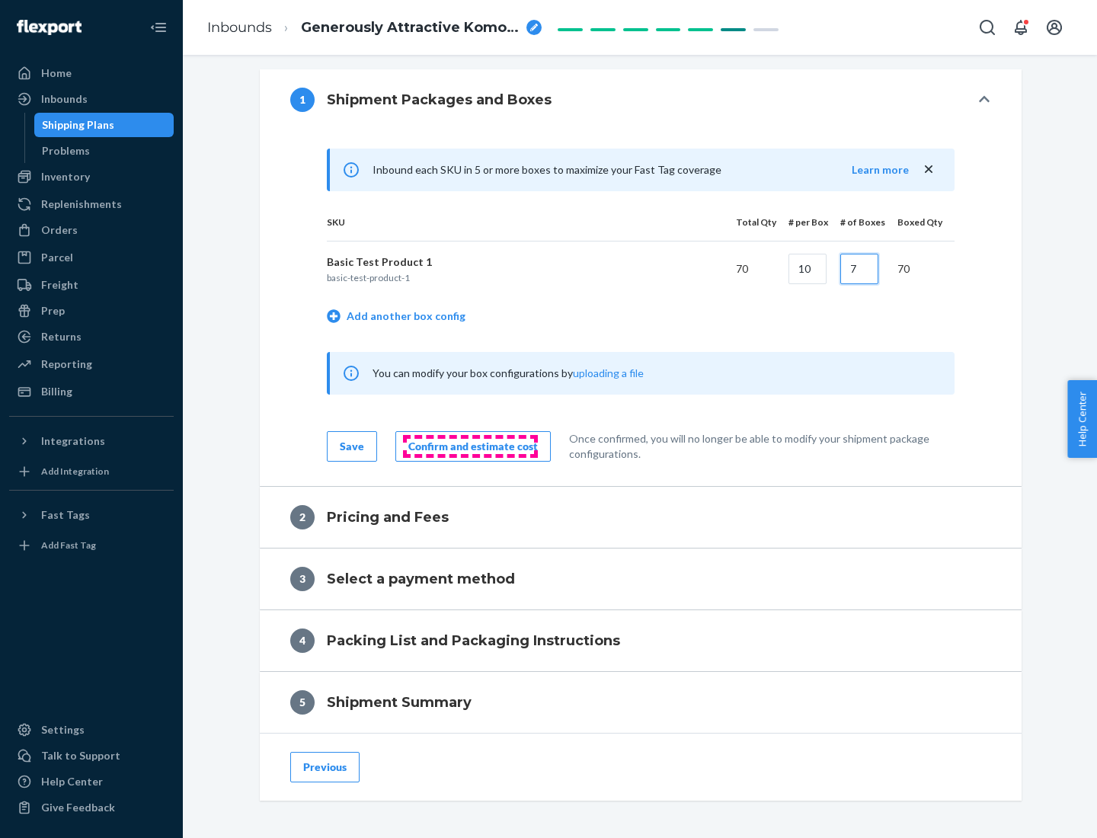
type input "7"
click at [470, 446] on div "Confirm and estimate cost" at bounding box center [472, 446] width 129 height 15
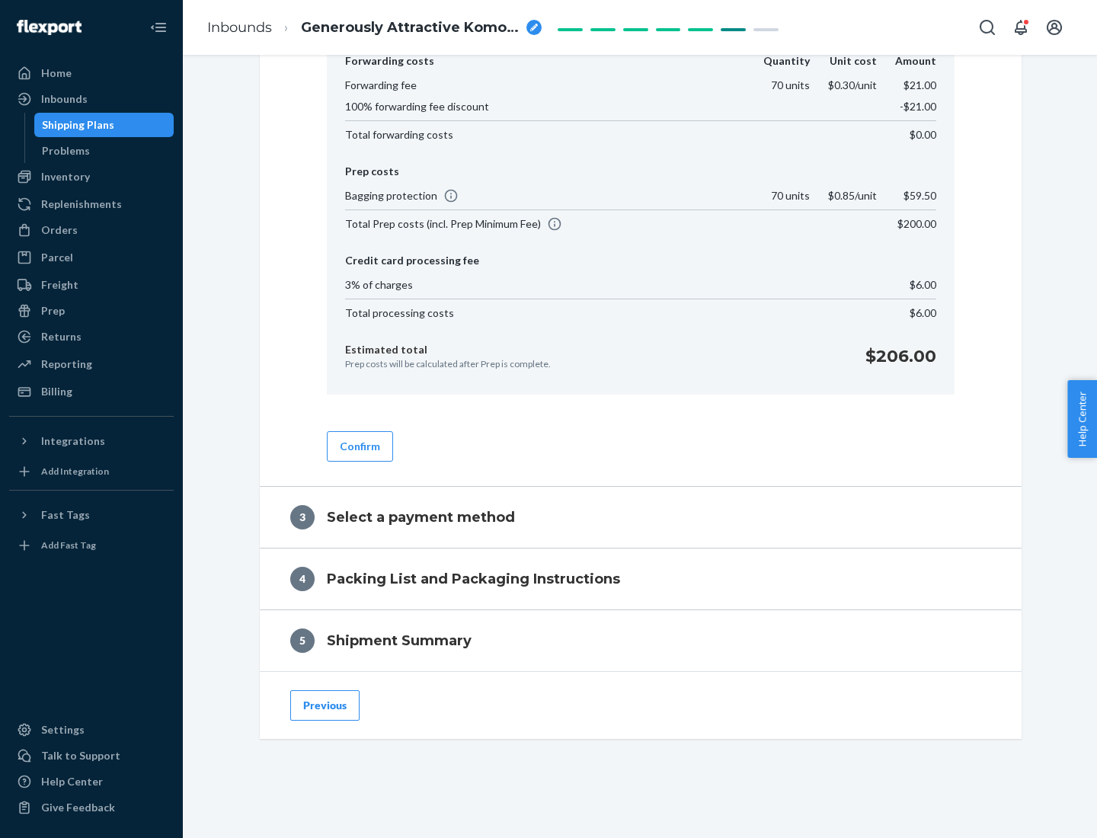
click at [359, 446] on button "Confirm" at bounding box center [360, 446] width 66 height 30
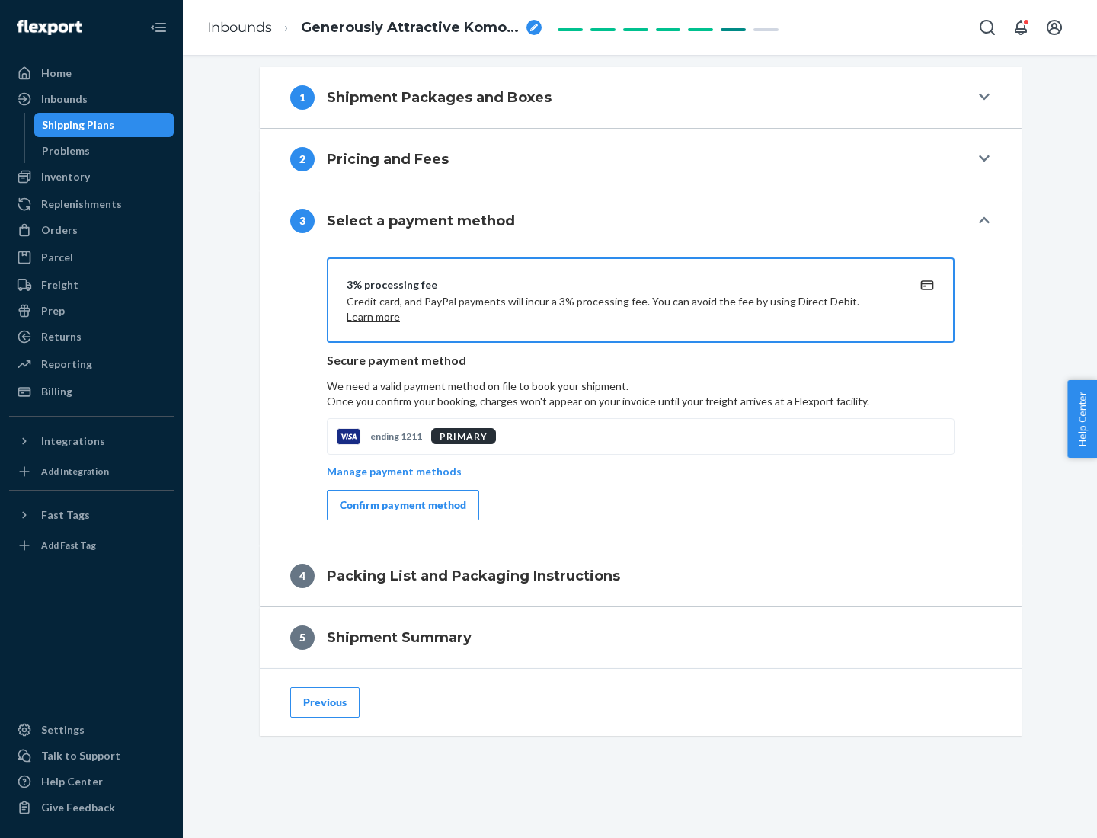
scroll to position [549, 0]
click at [401, 505] on div "Confirm payment method" at bounding box center [403, 504] width 126 height 15
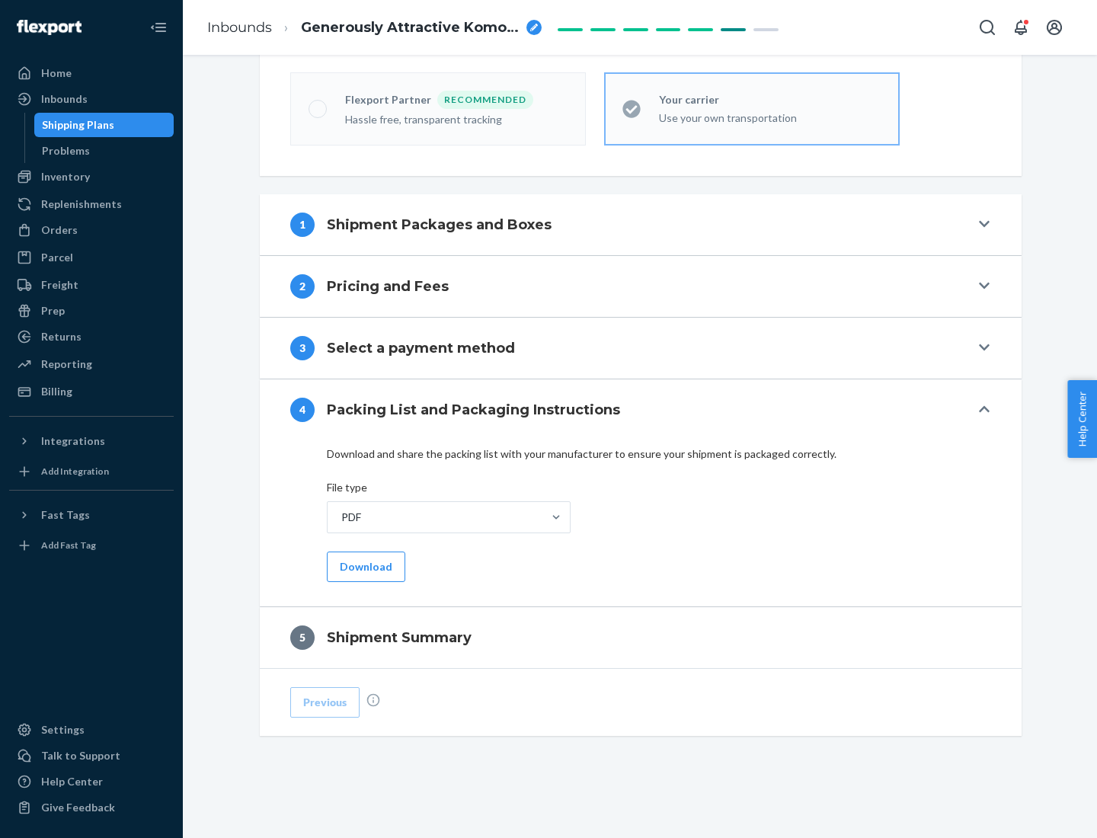
scroll to position [422, 0]
